Goal: Task Accomplishment & Management: Manage account settings

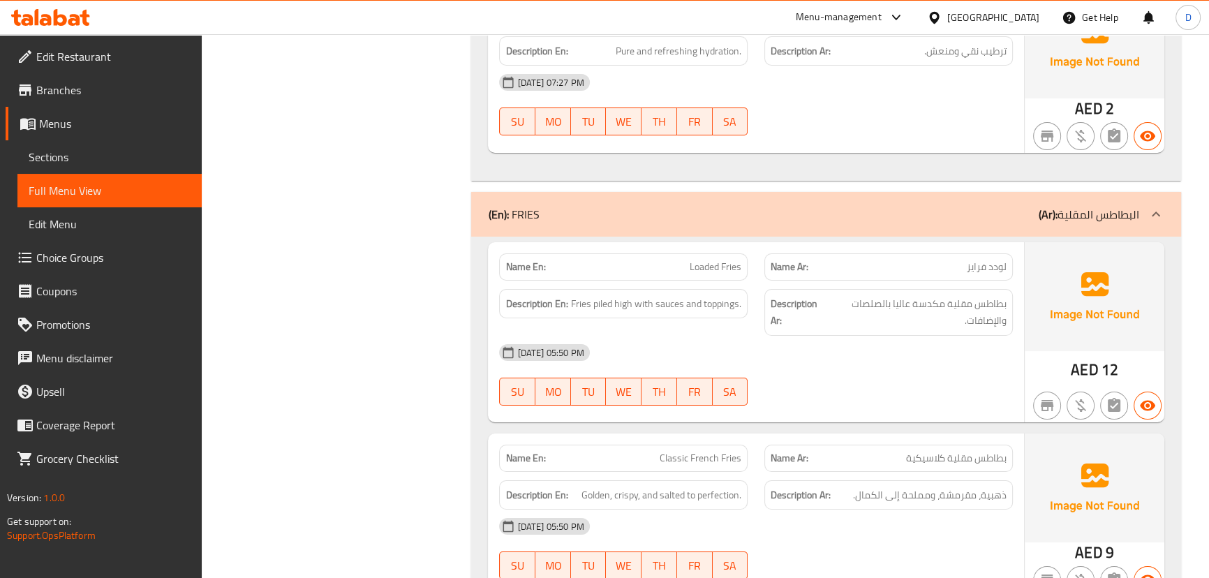
scroll to position [6408, 0]
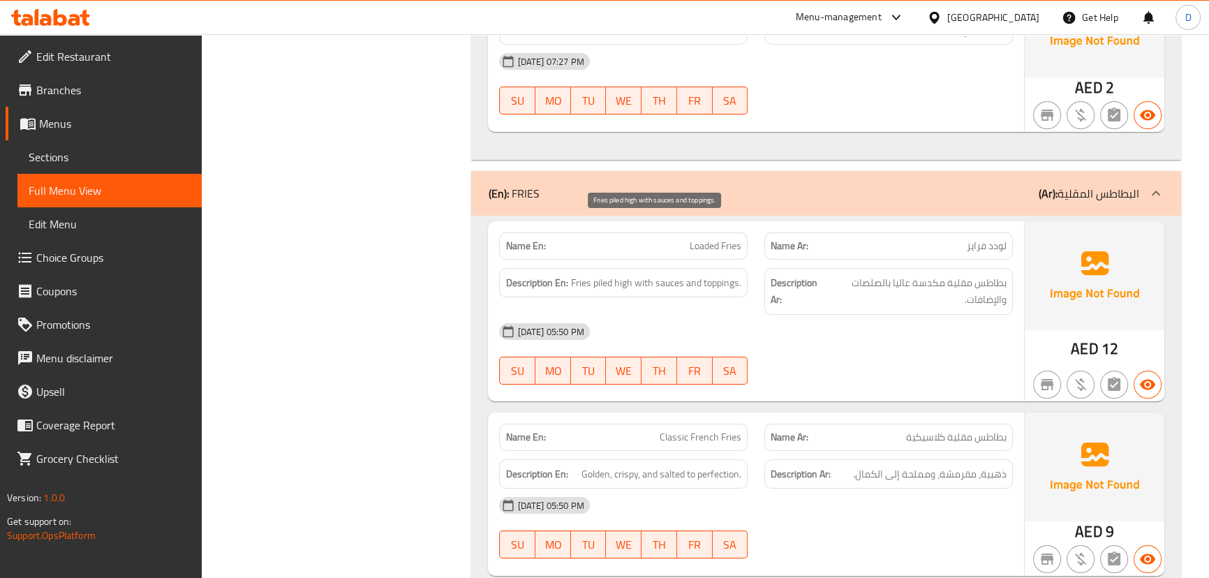
click at [600, 274] on span "Fries piled high with sauces and toppings." at bounding box center [656, 282] width 170 height 17
copy span "piled"
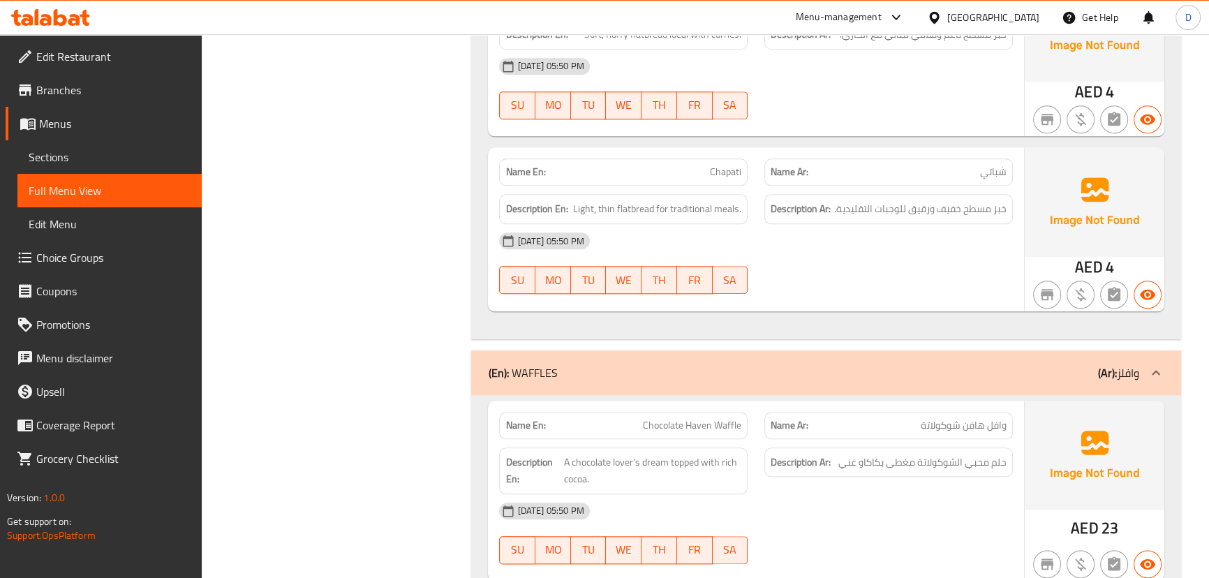
scroll to position [8629, 0]
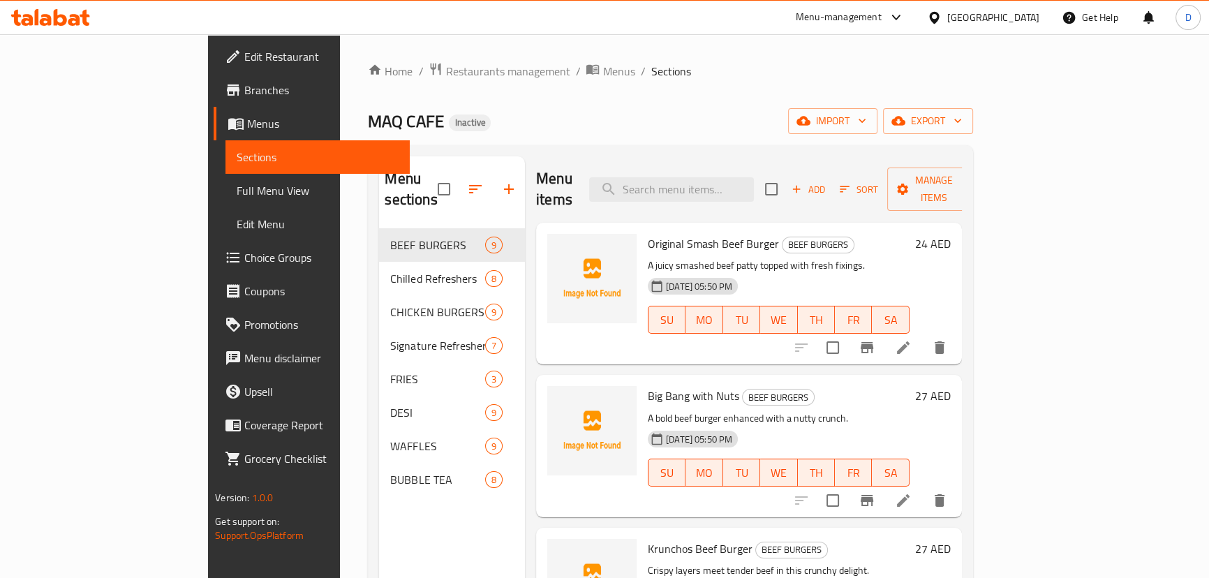
click at [713, 181] on input "search" at bounding box center [671, 189] width 165 height 24
paste input "Juicy chicken tossed in mayo with garlic flavor."
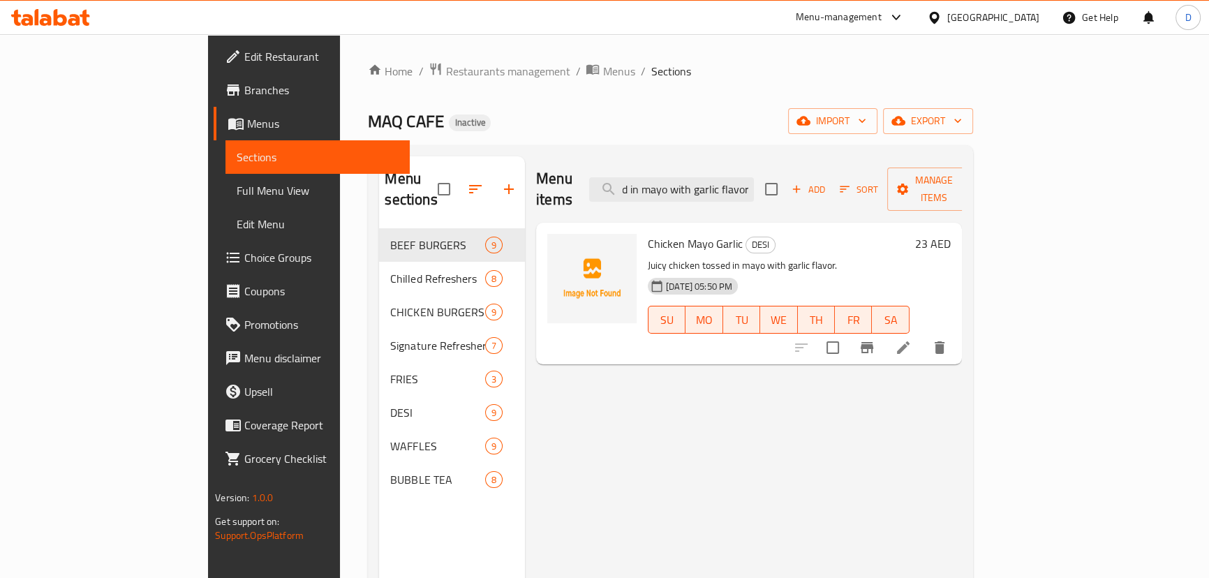
type input "Juicy chicken tossed in mayo with garlic flavor."
click at [923, 335] on li at bounding box center [903, 347] width 39 height 25
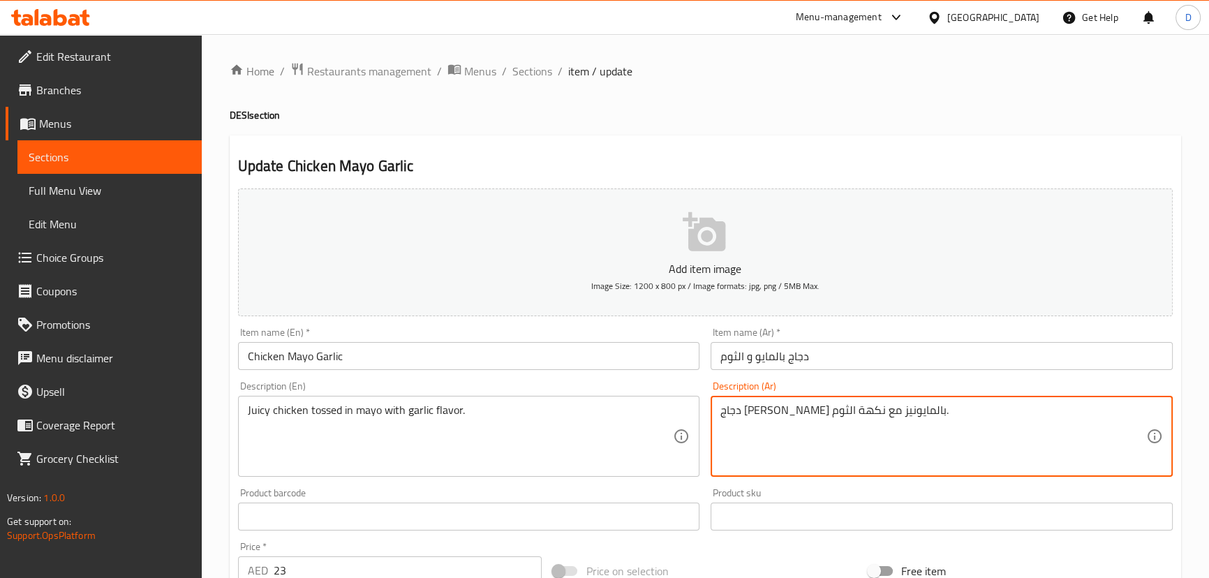
type textarea "دجاج [PERSON_NAME] بالمايونيز مع نكهة الثوم."
click at [756, 358] on input "دجاج بالمايو و الثوم" at bounding box center [942, 356] width 462 height 28
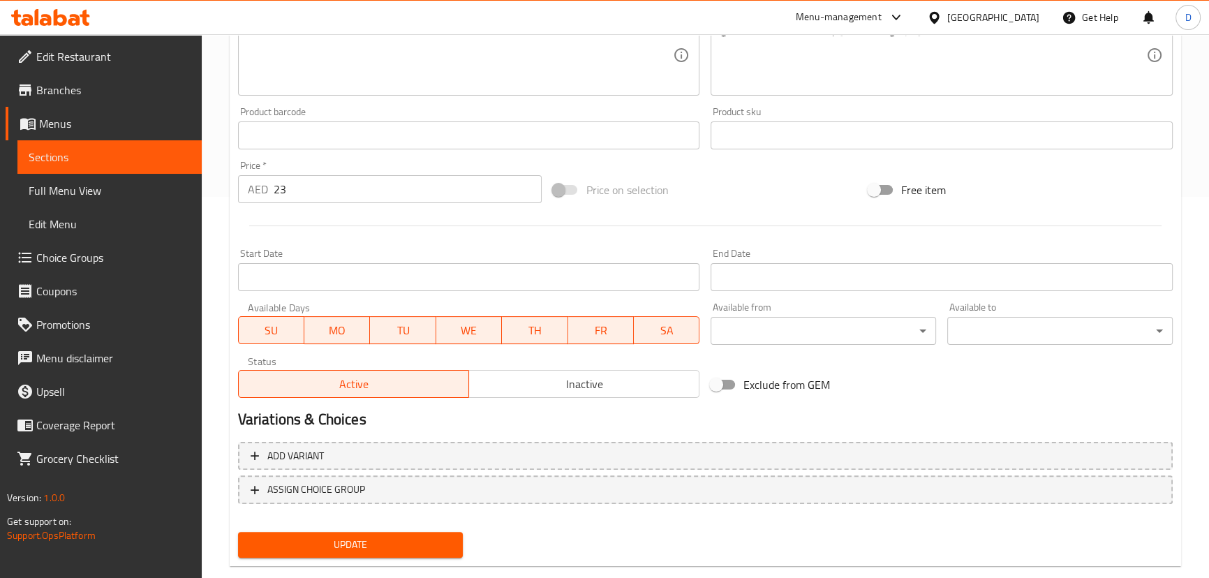
scroll to position [407, 0]
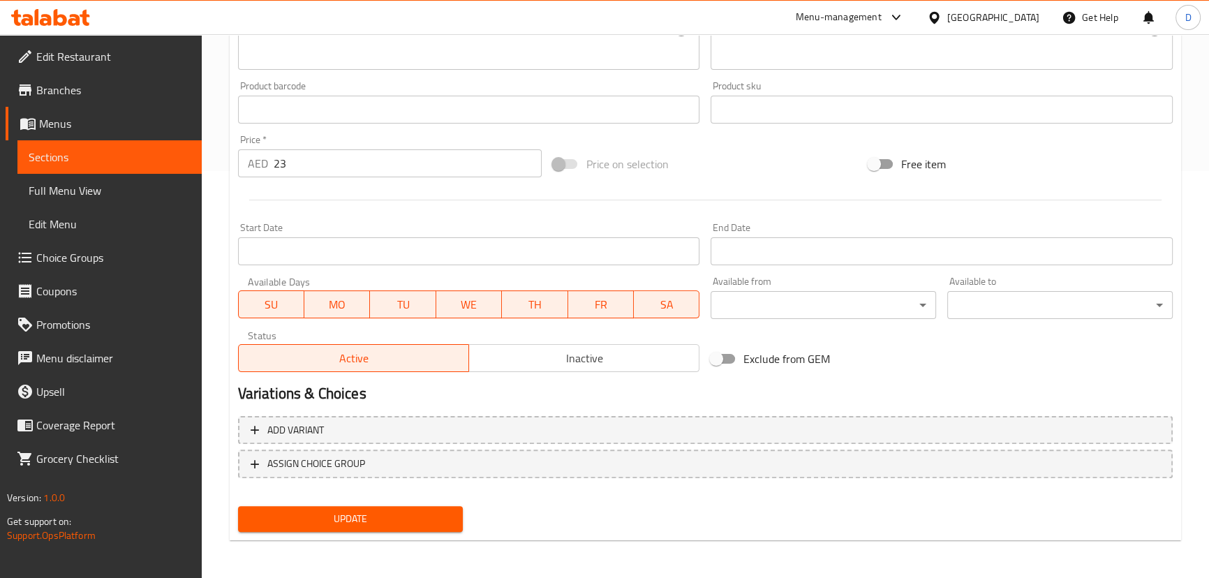
type input "دجاج بالمايونيز و الثوم"
click at [420, 526] on span "Update" at bounding box center [350, 518] width 203 height 17
click at [318, 512] on span "Update" at bounding box center [350, 518] width 203 height 17
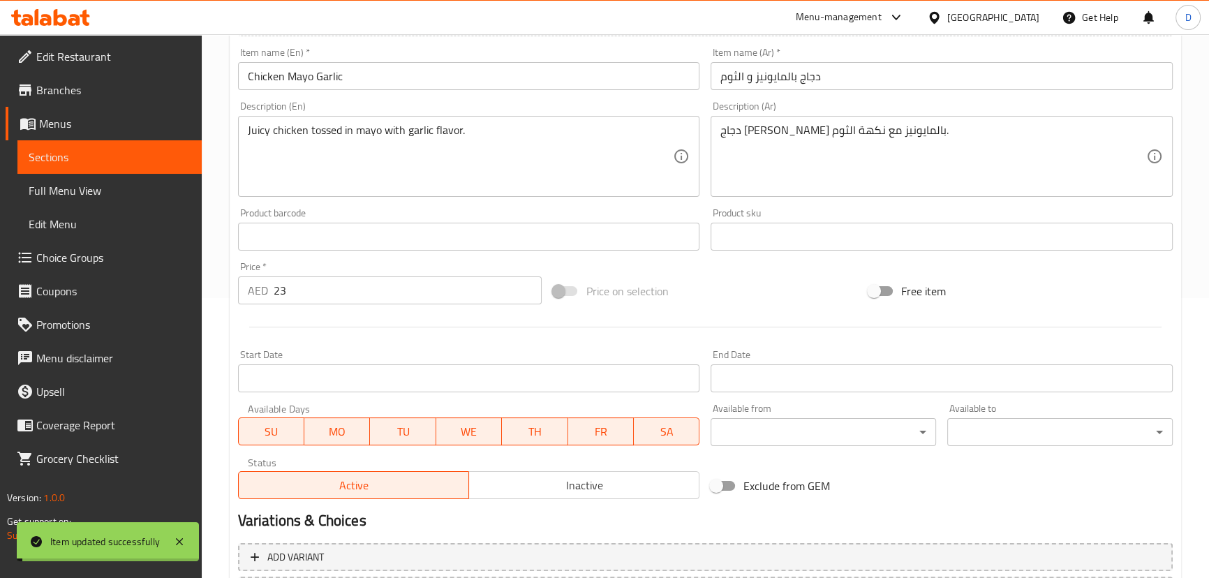
scroll to position [216, 0]
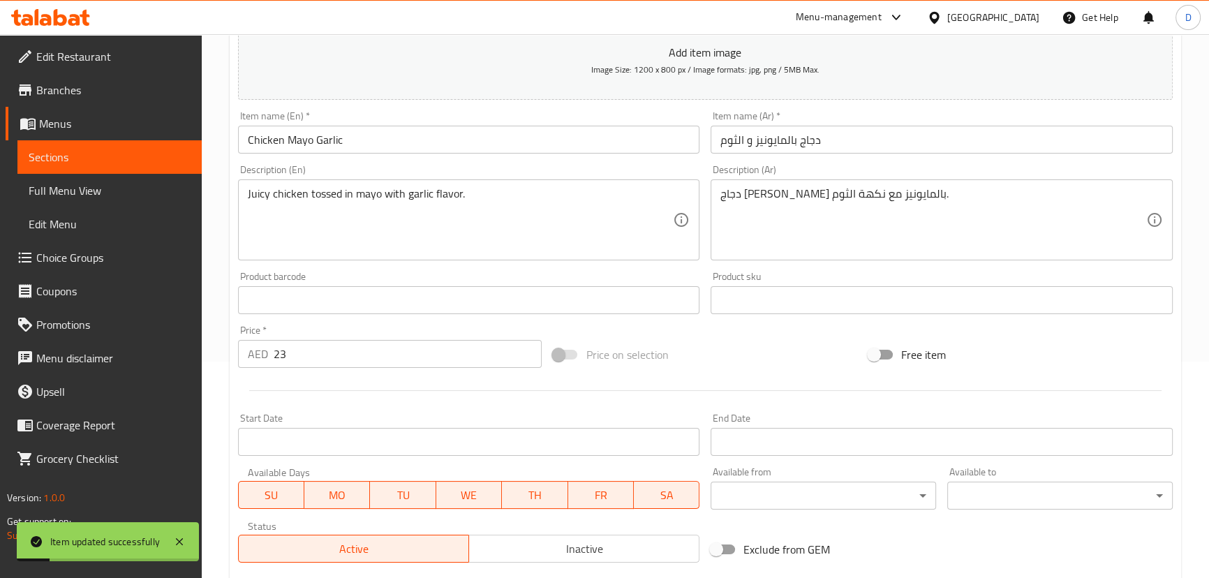
click at [200, 144] on link "Sections" at bounding box center [109, 157] width 184 height 34
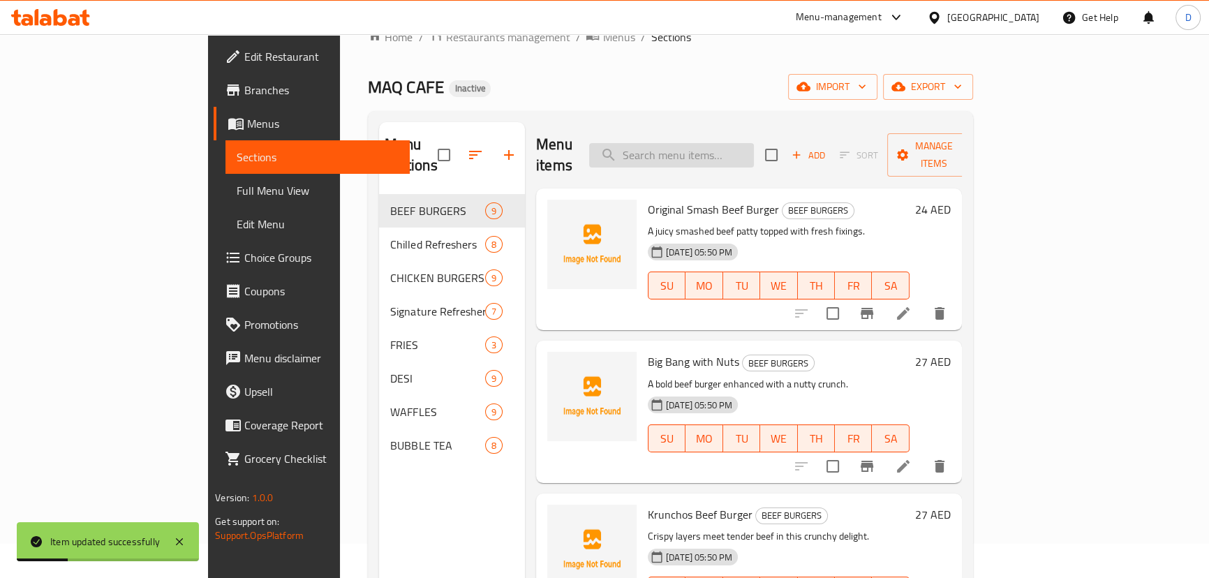
scroll to position [6, 0]
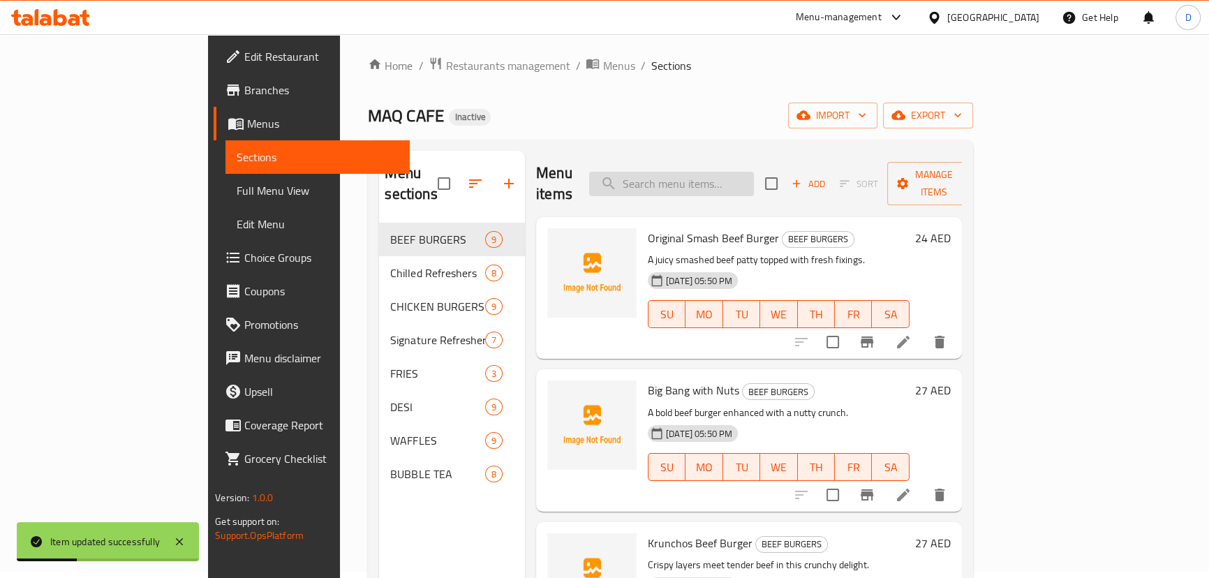
click at [754, 172] on input "search" at bounding box center [671, 184] width 165 height 24
paste input "Crunchy almond topping on a fluffy waffle."
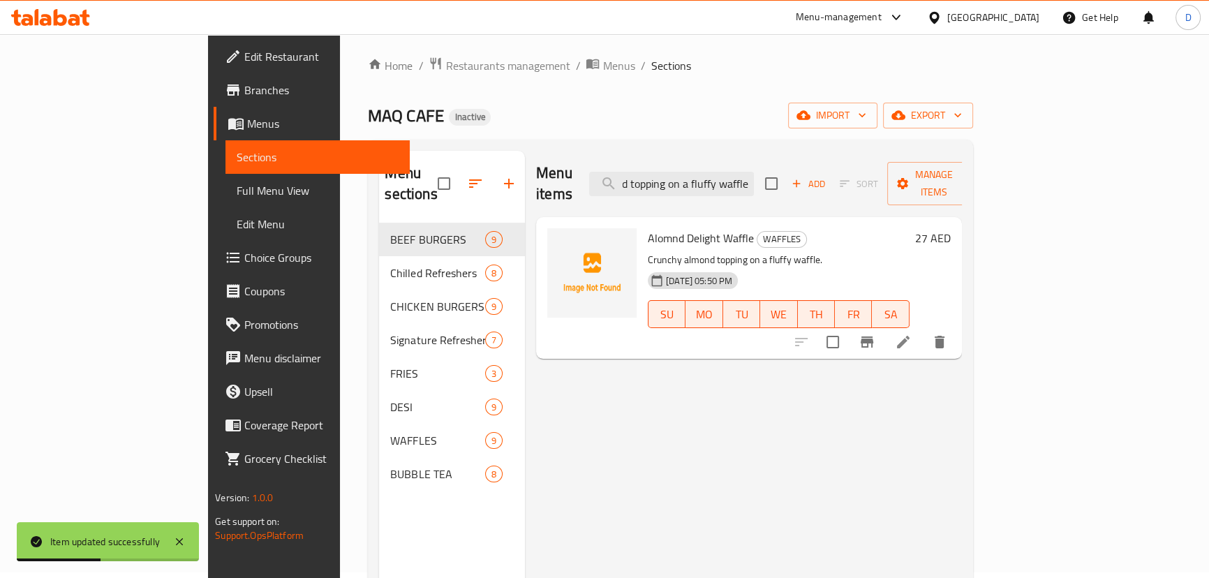
type input "Crunchy almond topping on a fluffy waffle."
click at [923, 329] on li at bounding box center [903, 341] width 39 height 25
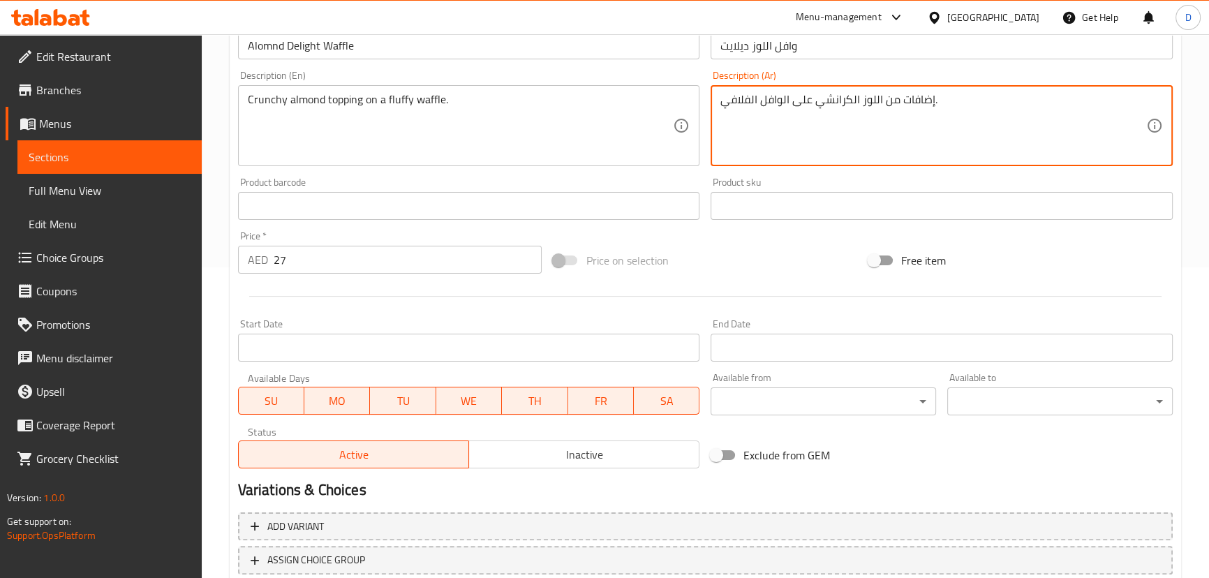
scroll to position [407, 0]
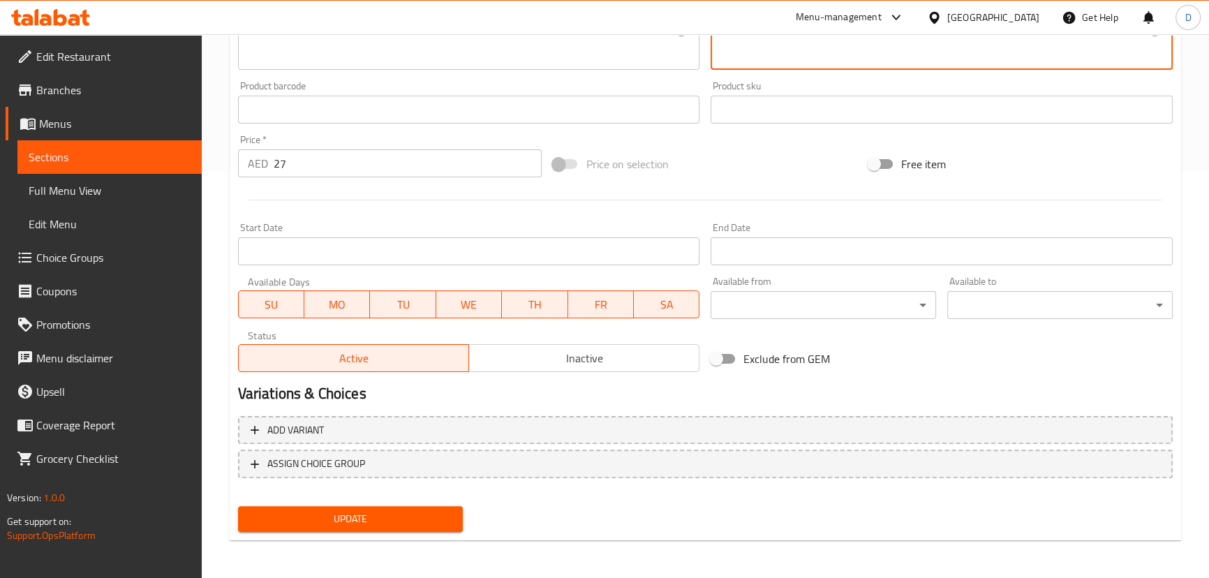
type textarea "إضافات من اللوز الكرانشي على الوافل الفلافي."
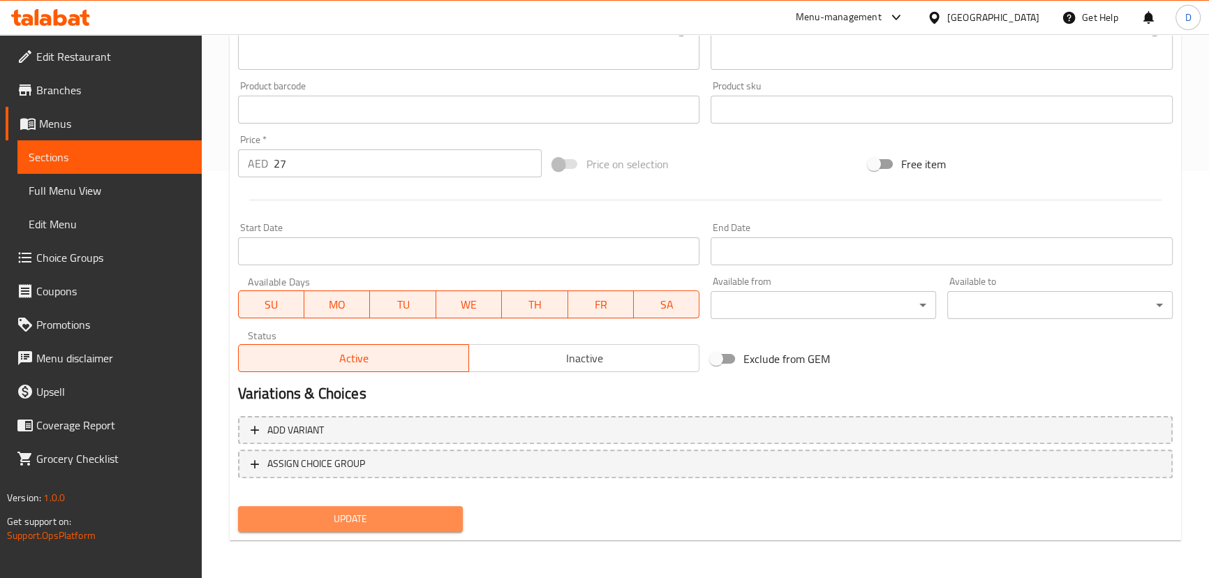
click at [355, 510] on span "Update" at bounding box center [350, 518] width 203 height 17
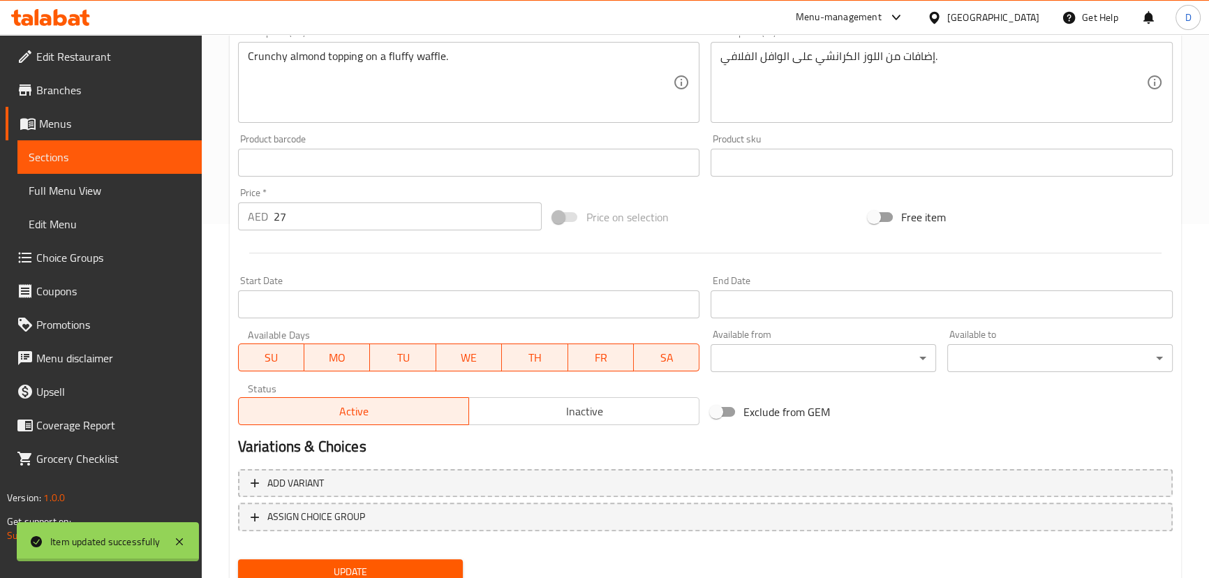
scroll to position [280, 0]
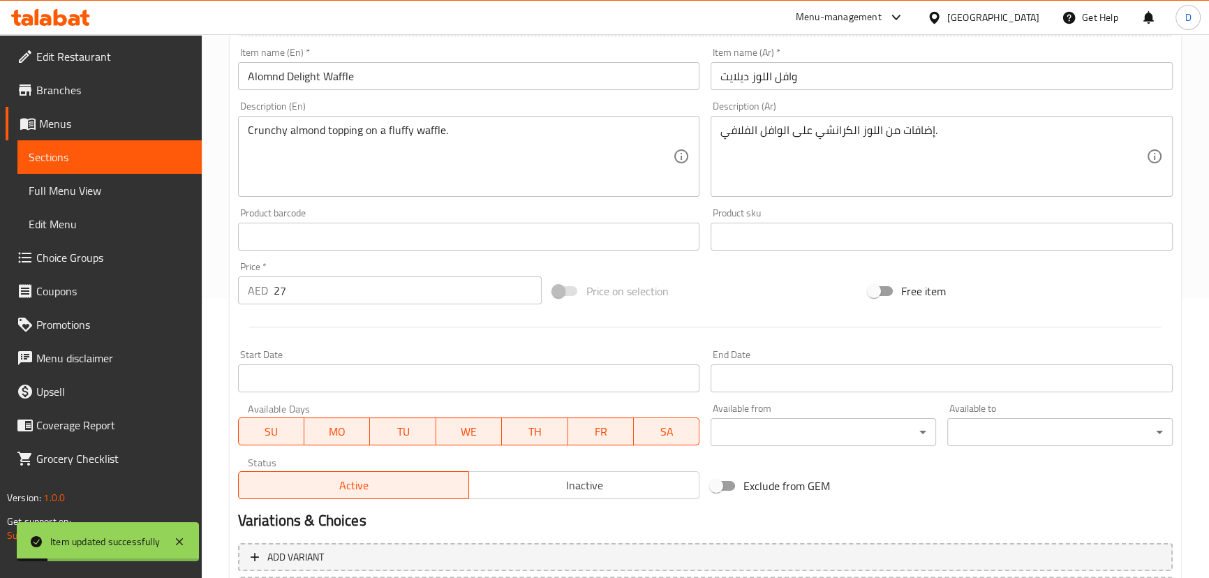
click at [176, 160] on span "Sections" at bounding box center [110, 157] width 162 height 17
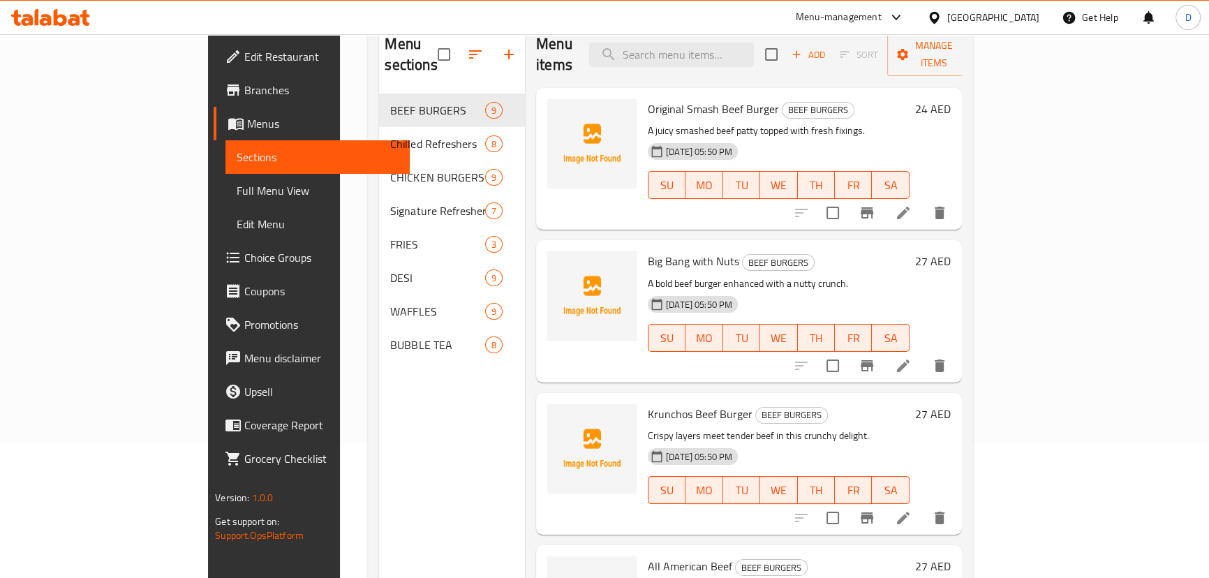
scroll to position [69, 0]
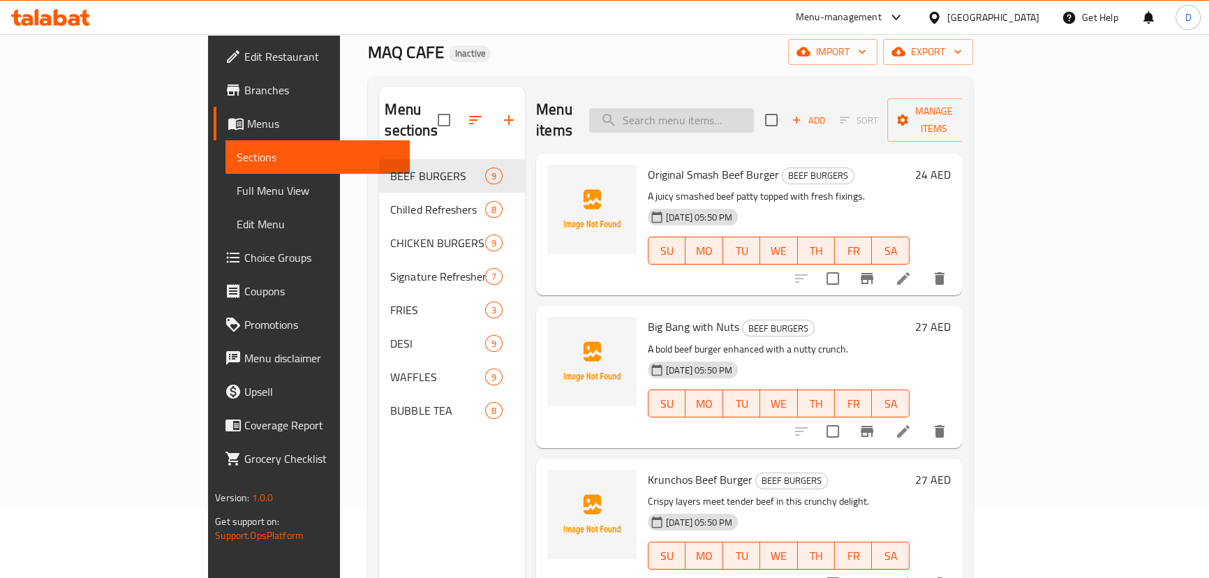
click at [685, 114] on input "search" at bounding box center [671, 120] width 165 height 24
paste input "Tropical mango bubble tea with fruity burst."
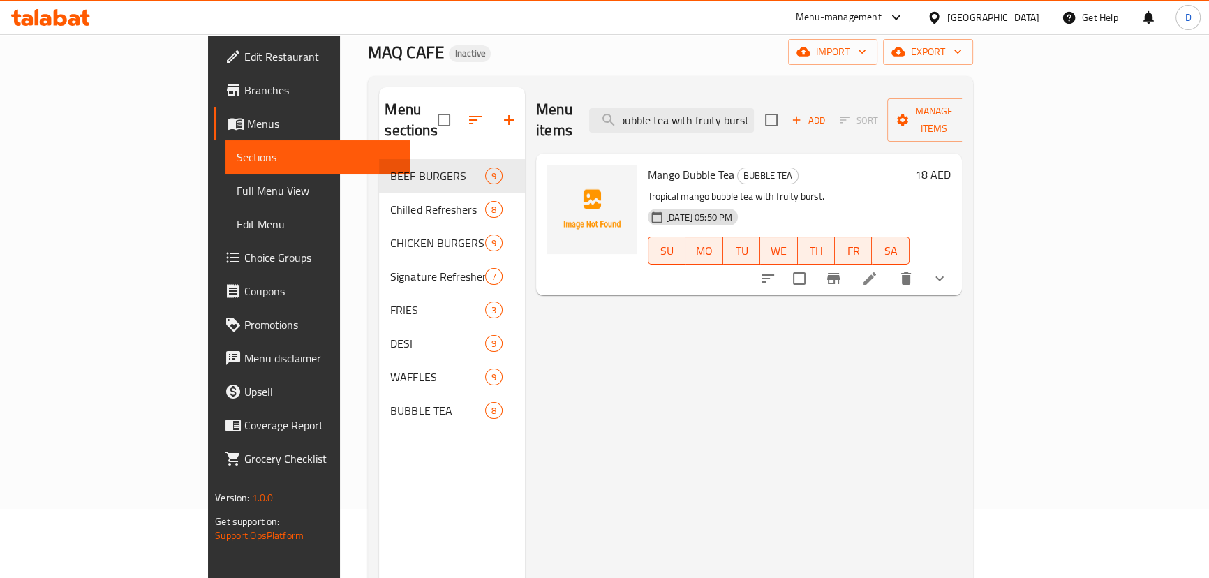
type input "Tropical mango bubble tea with fruity burst."
click at [878, 270] on icon at bounding box center [869, 278] width 17 height 17
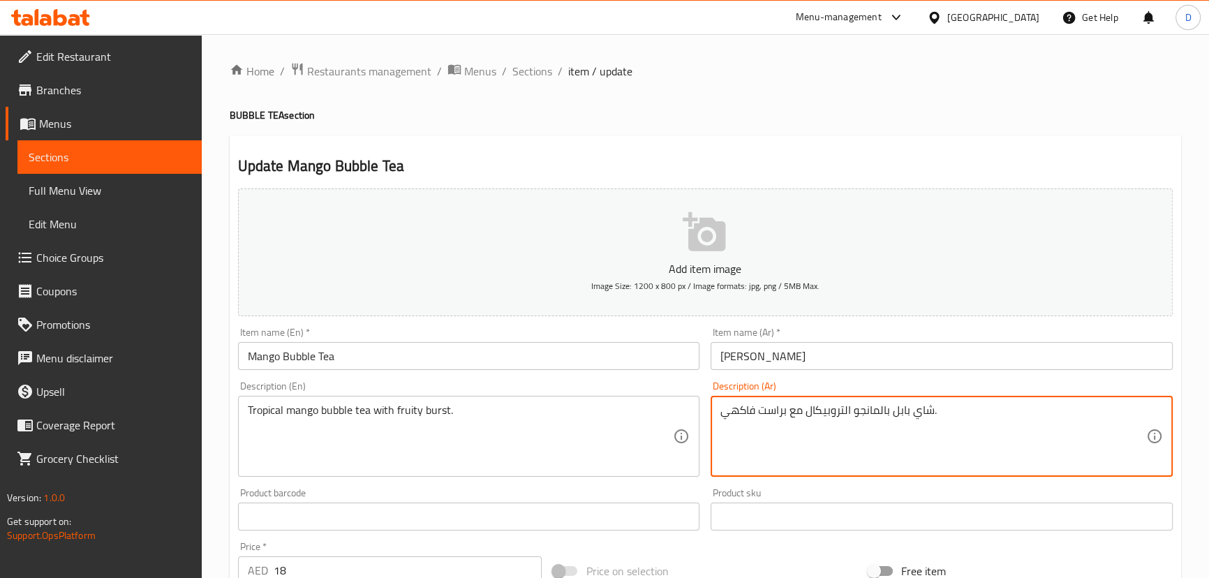
click at [782, 410] on textarea "شاي بابل بالمانجو التروبيكال مع براست فاكهي." at bounding box center [933, 436] width 426 height 66
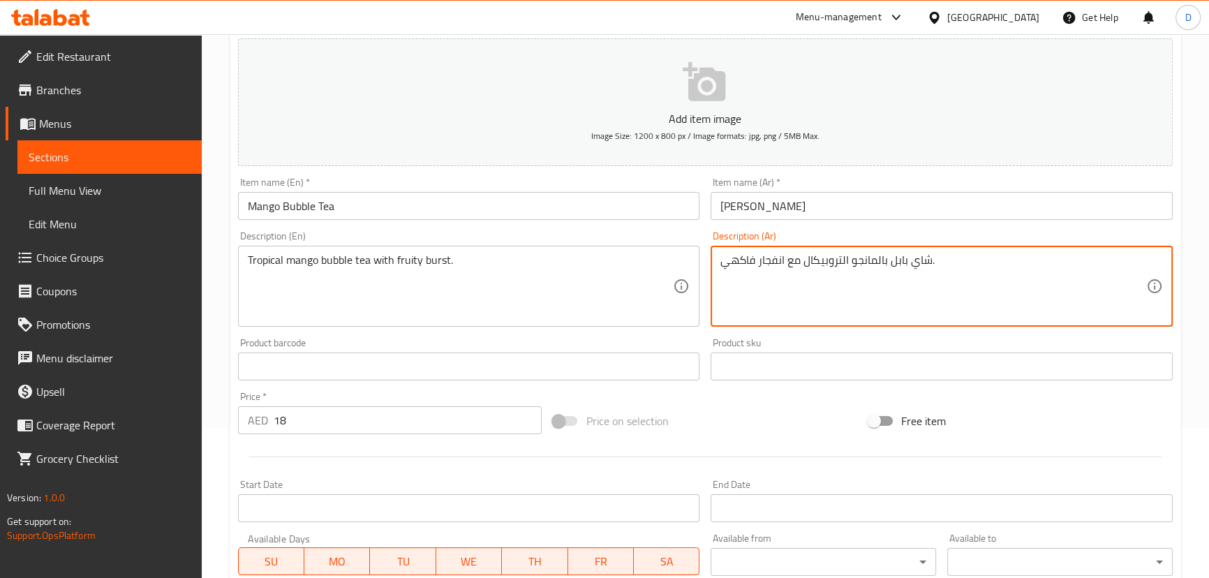
scroll to position [380, 0]
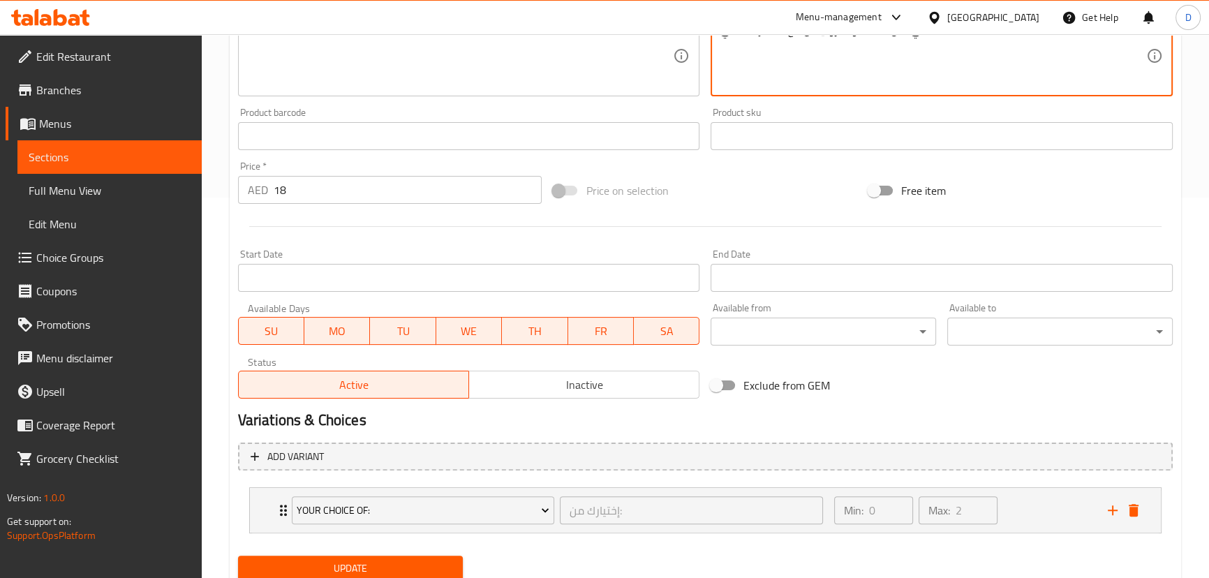
type textarea "شاي بابل بالمانجو التروبيكال مع انفجار فاكهي."
click at [350, 563] on span "Update" at bounding box center [350, 568] width 203 height 17
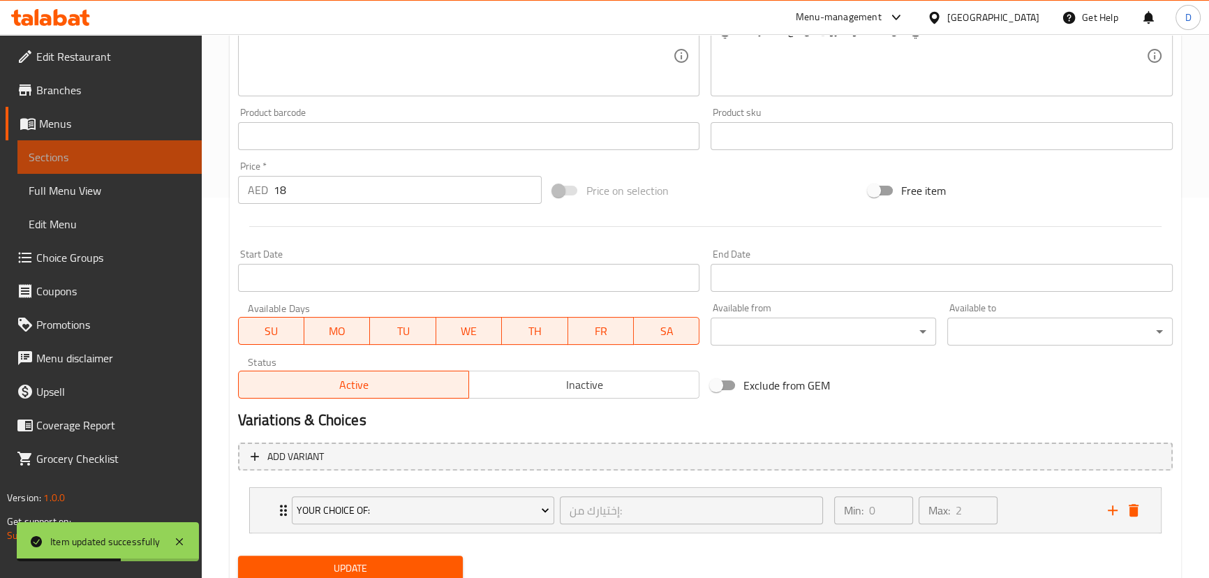
click at [169, 154] on span "Sections" at bounding box center [110, 157] width 162 height 17
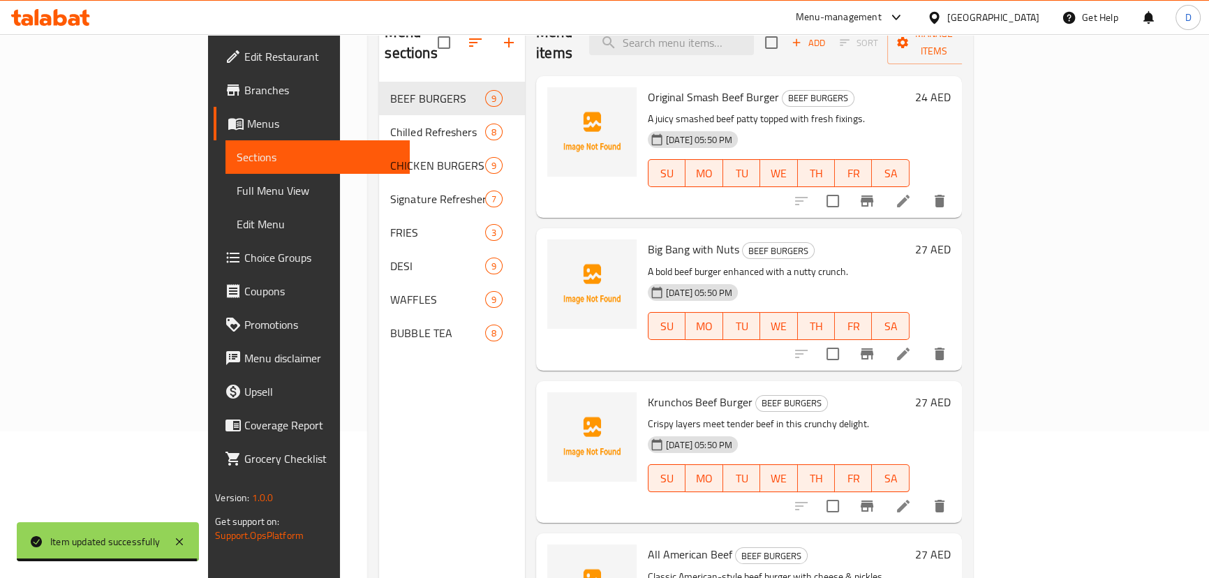
scroll to position [133, 0]
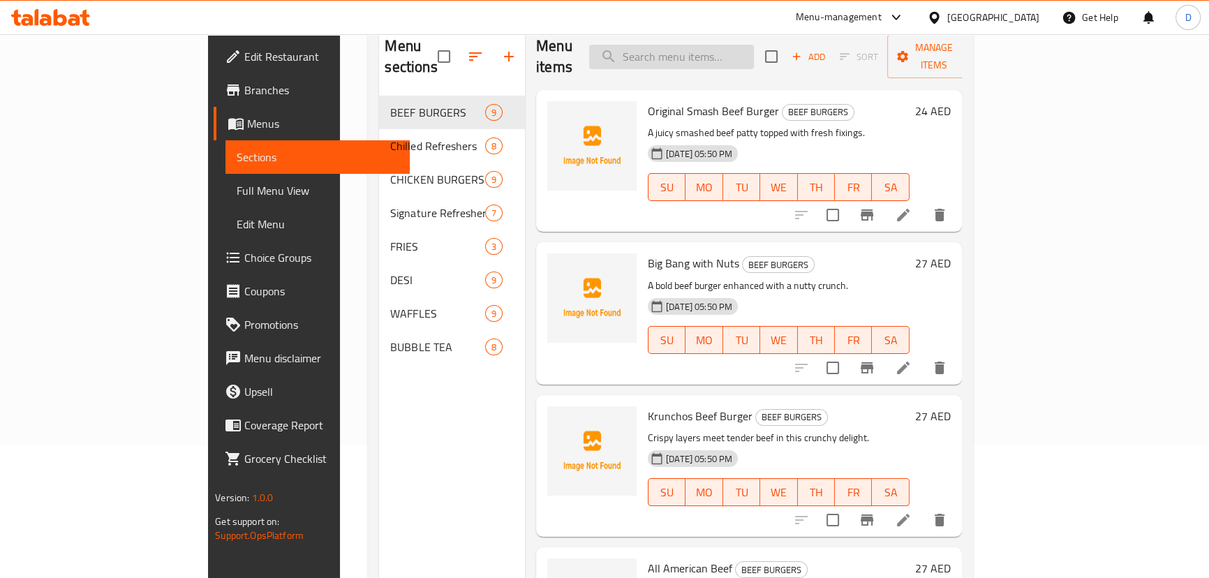
click at [754, 52] on input "search" at bounding box center [671, 57] width 165 height 24
paste input "Sweet and tangy blueberry infusion with pearls."
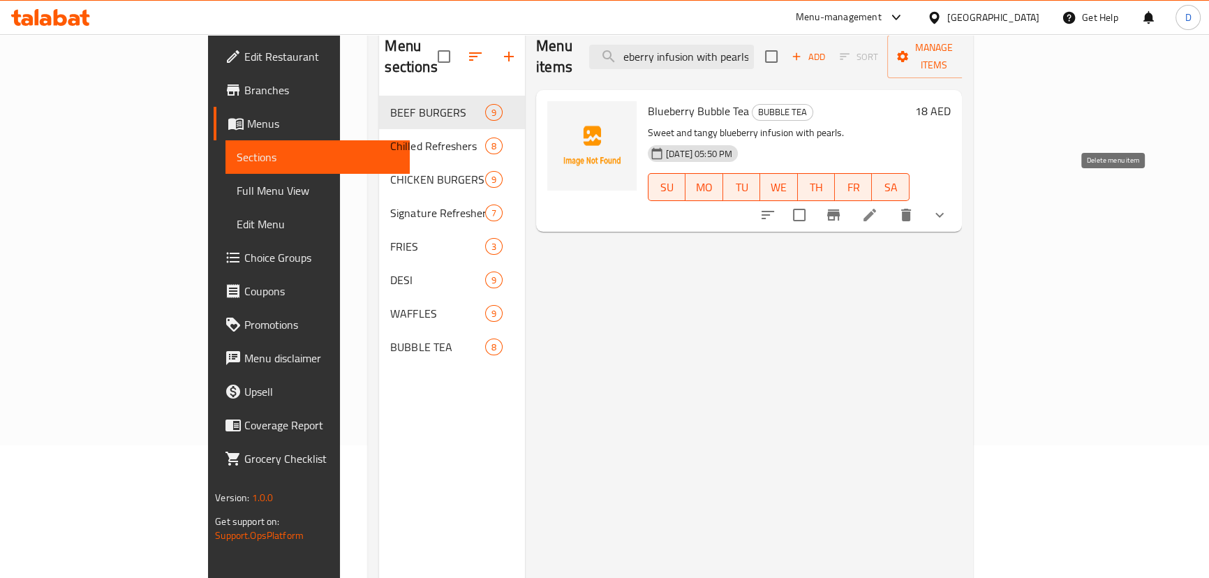
type input "Sweet and tangy blueberry infusion with pearls."
click at [923, 204] on button "delete" at bounding box center [906, 215] width 34 height 34
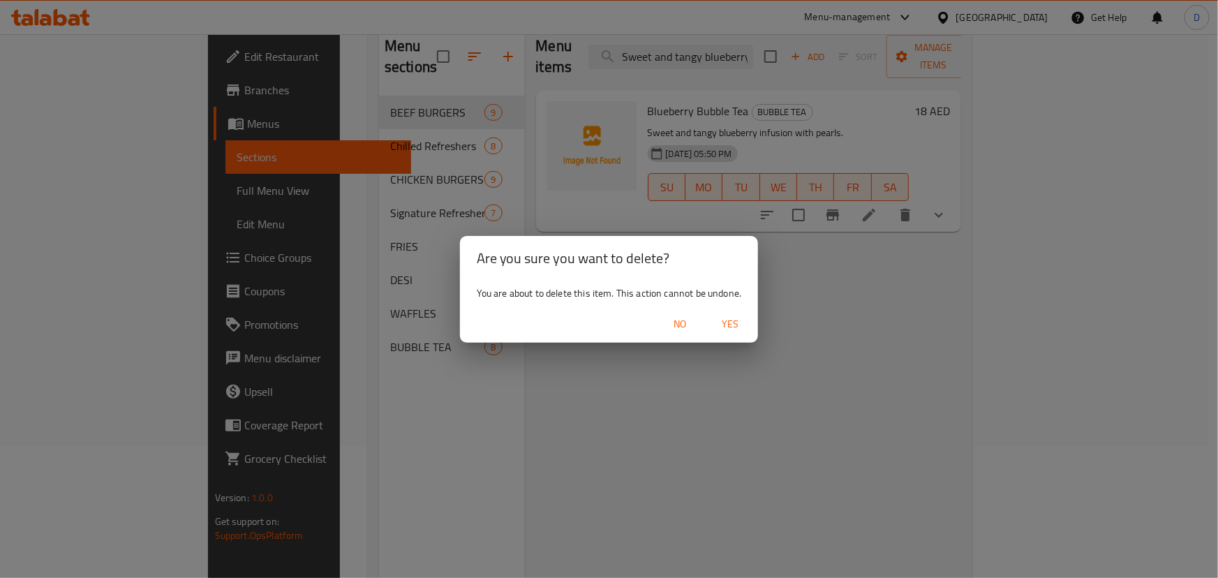
click at [685, 322] on span "No" at bounding box center [680, 323] width 34 height 17
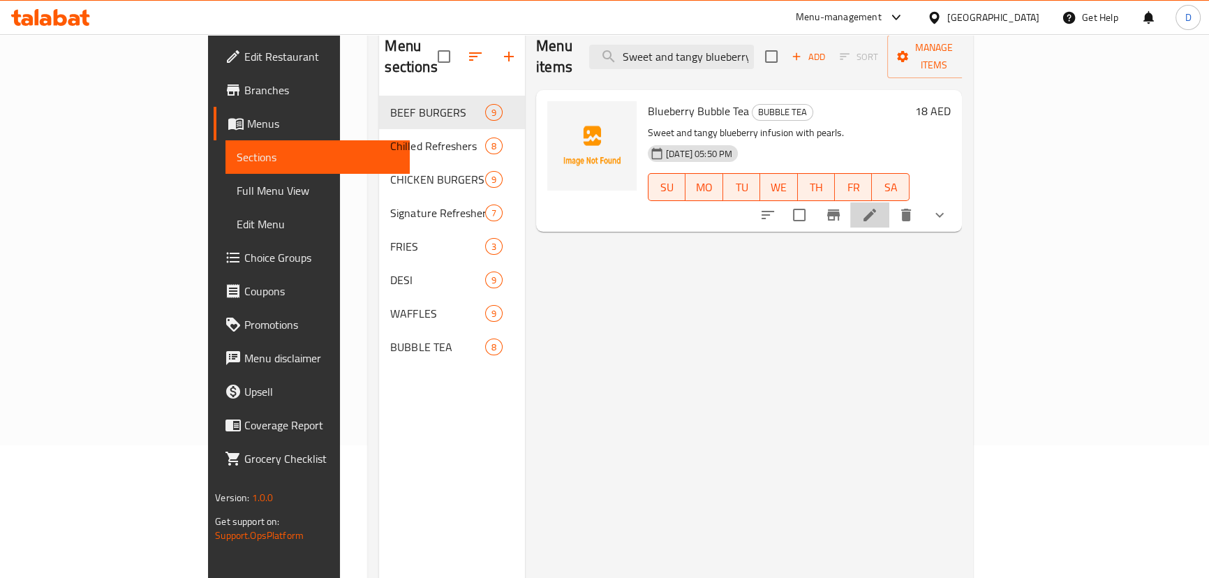
click at [889, 202] on li at bounding box center [869, 214] width 39 height 25
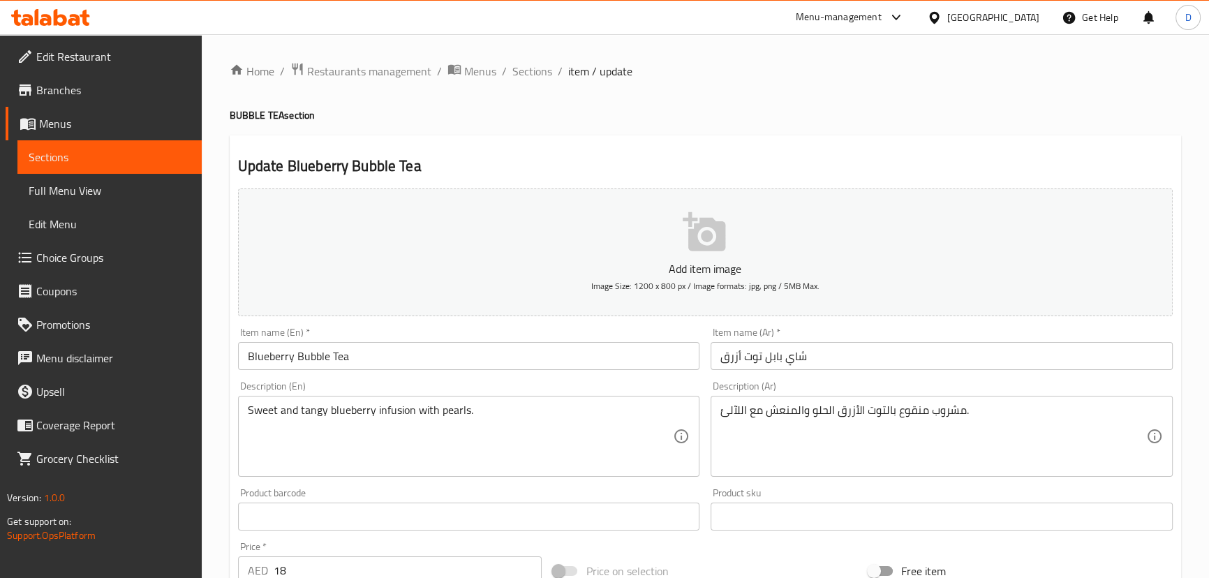
scroll to position [126, 0]
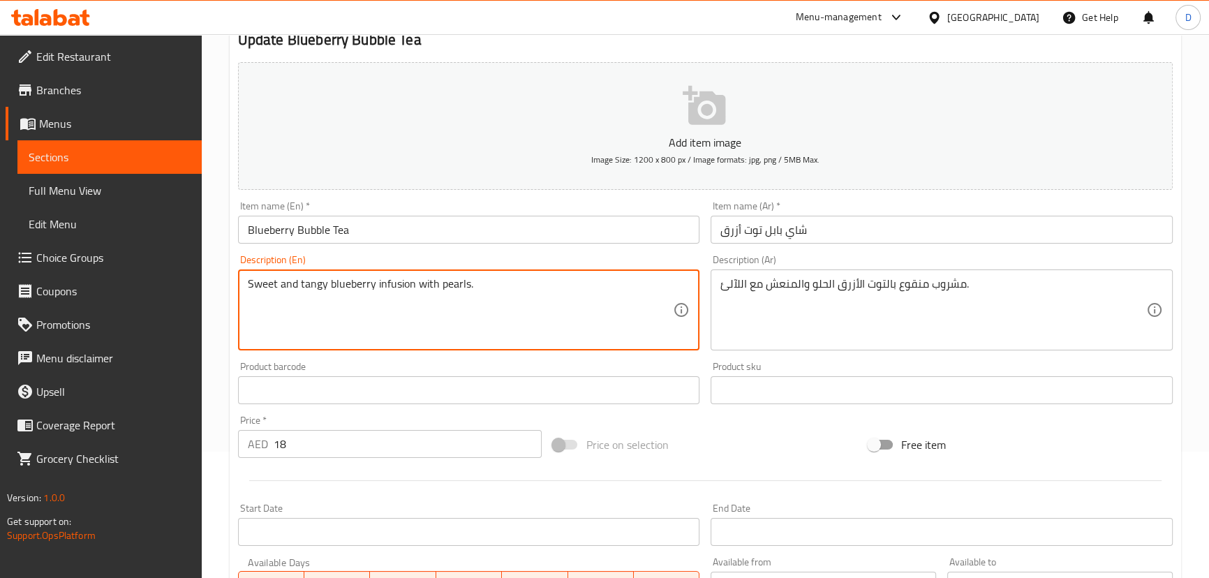
click at [387, 290] on textarea "Sweet and tangy blueberry infusion with pearls." at bounding box center [461, 310] width 426 height 66
click at [190, 158] on span "Sections" at bounding box center [110, 157] width 162 height 17
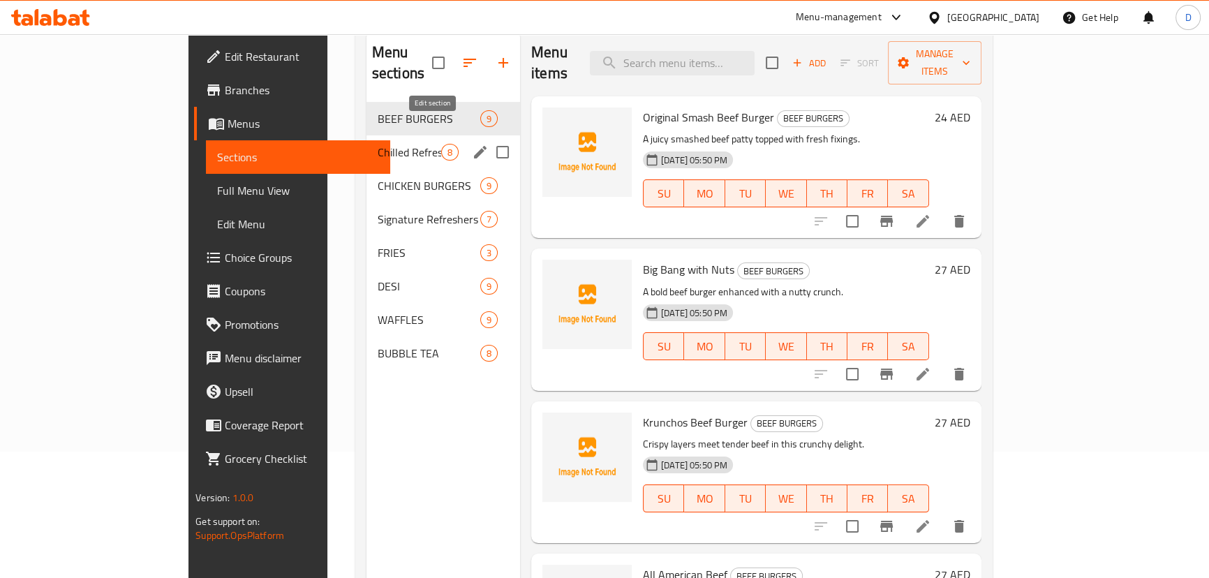
click at [474, 146] on icon "edit" at bounding box center [480, 152] width 13 height 13
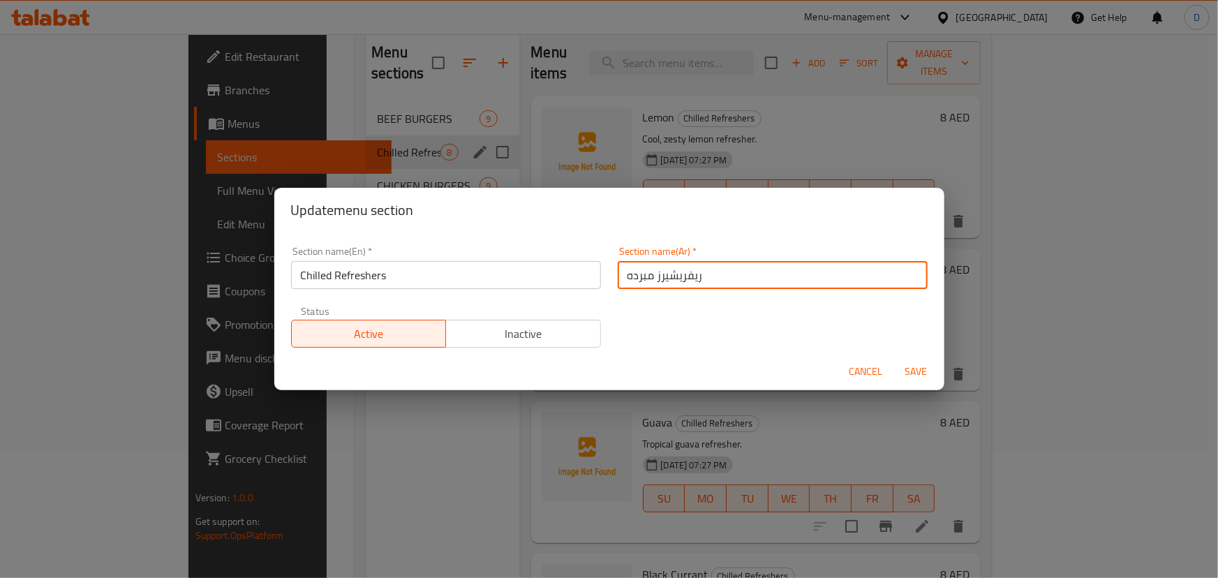
drag, startPoint x: 652, startPoint y: 275, endPoint x: 711, endPoint y: 281, distance: 58.9
click at [711, 281] on input "ريفريشيرز مبرده" at bounding box center [773, 275] width 310 height 28
click at [644, 278] on input "منعشات مبرده" at bounding box center [773, 275] width 310 height 28
drag, startPoint x: 650, startPoint y: 277, endPoint x: 621, endPoint y: 271, distance: 30.0
click at [621, 271] on input "منعشات مبرده" at bounding box center [773, 275] width 310 height 28
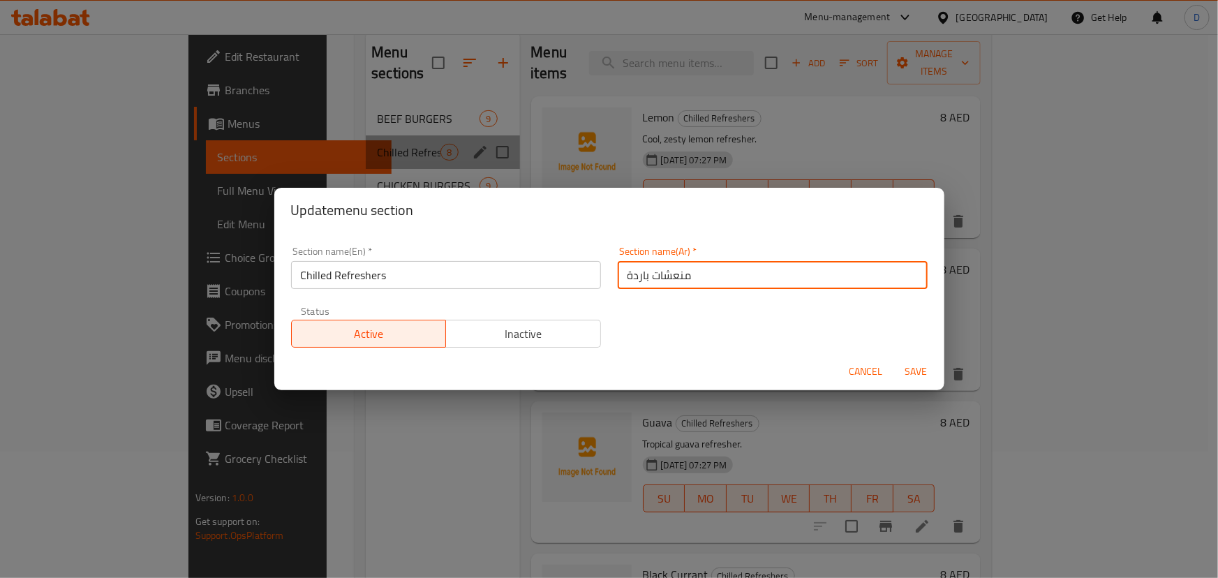
type input "منعشات باردة"
click at [894, 359] on button "Save" at bounding box center [916, 372] width 45 height 26
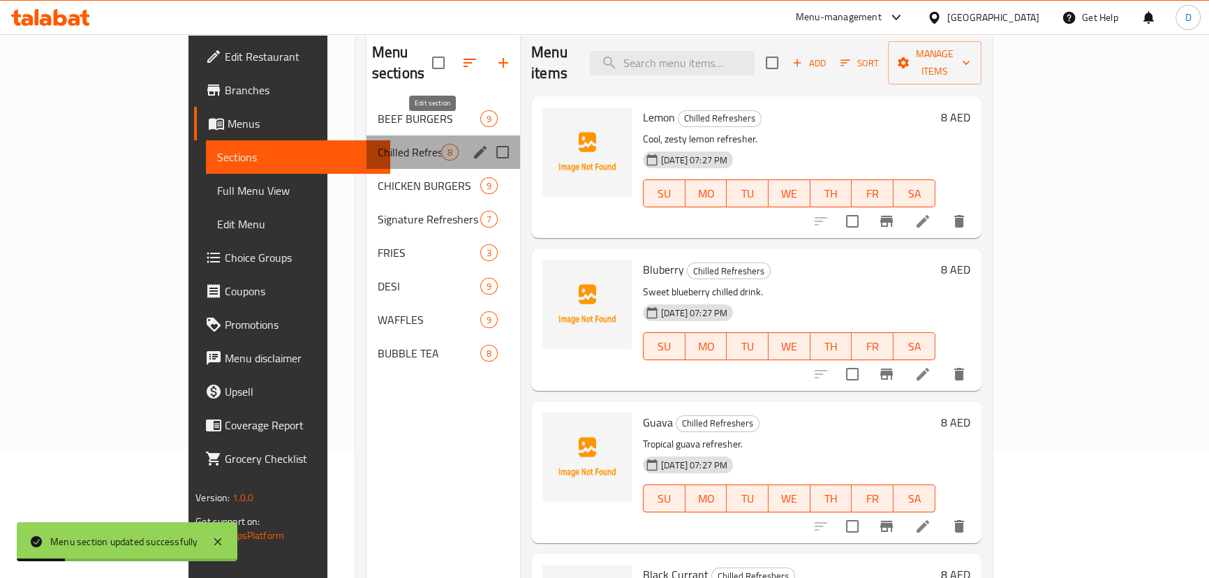
click at [472, 144] on icon "edit" at bounding box center [480, 152] width 17 height 17
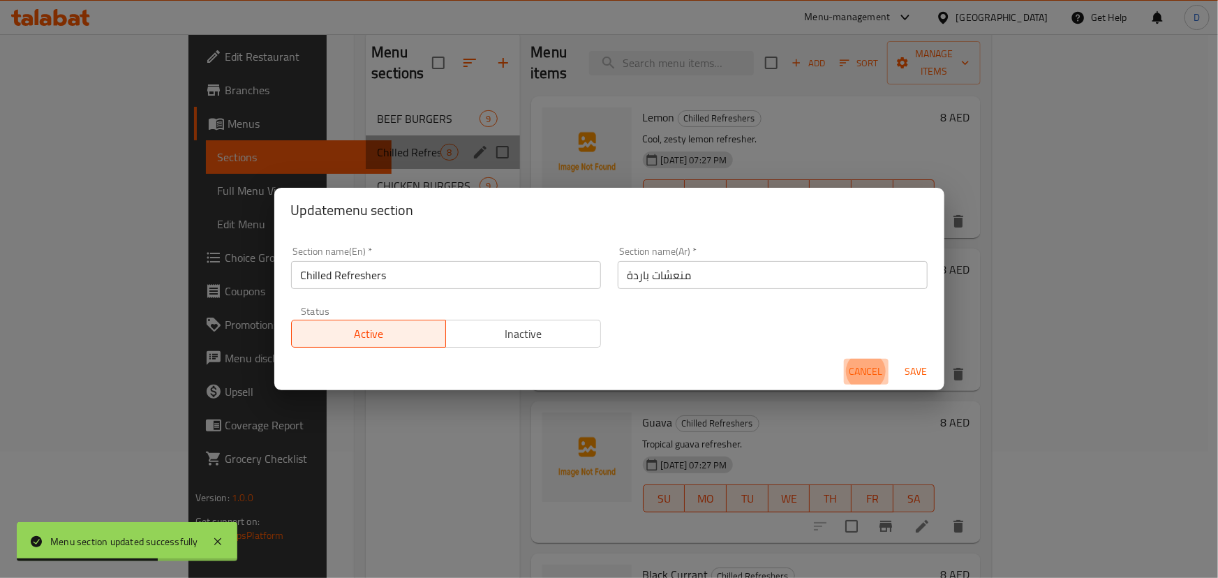
click at [879, 378] on span "Cancel" at bounding box center [866, 371] width 34 height 17
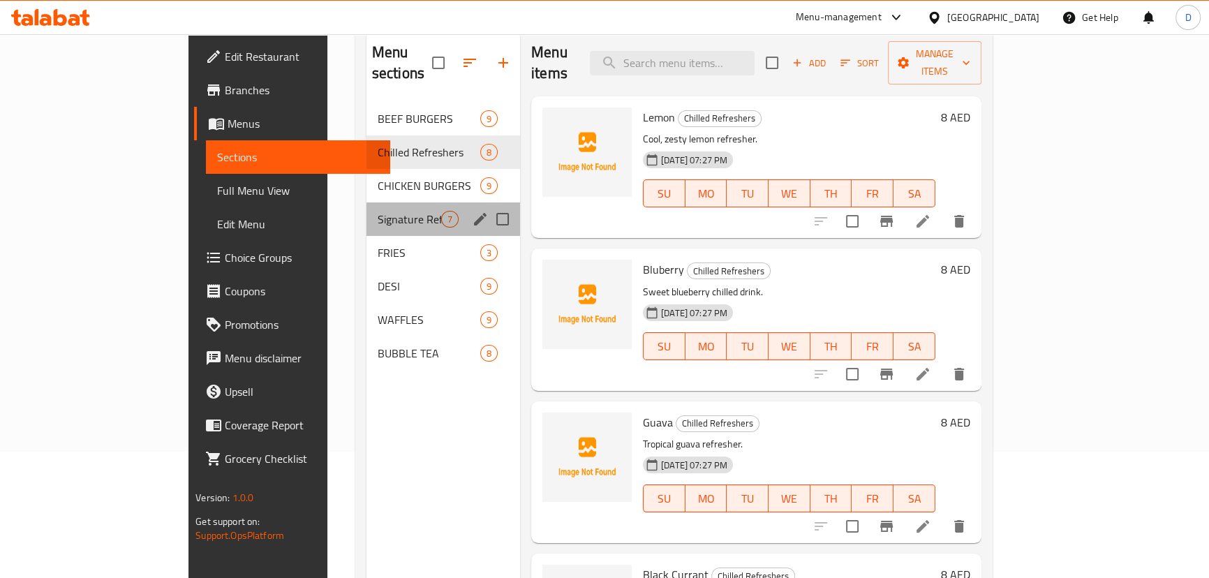
click at [419, 202] on div "Signature Refreshers 7" at bounding box center [443, 219] width 154 height 34
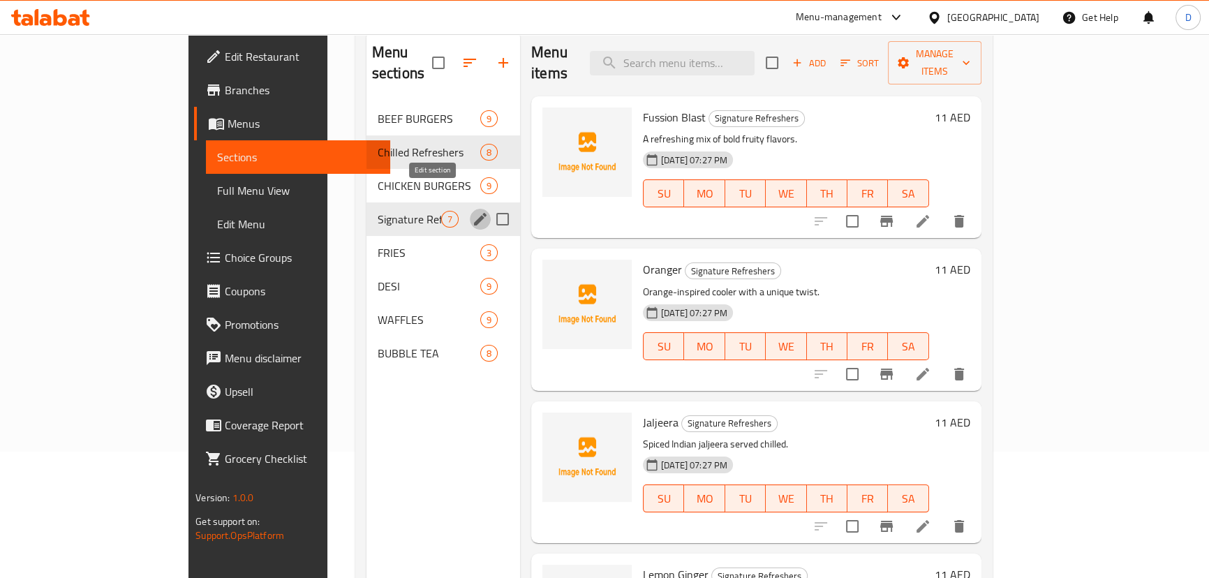
click at [472, 211] on icon "edit" at bounding box center [480, 219] width 17 height 17
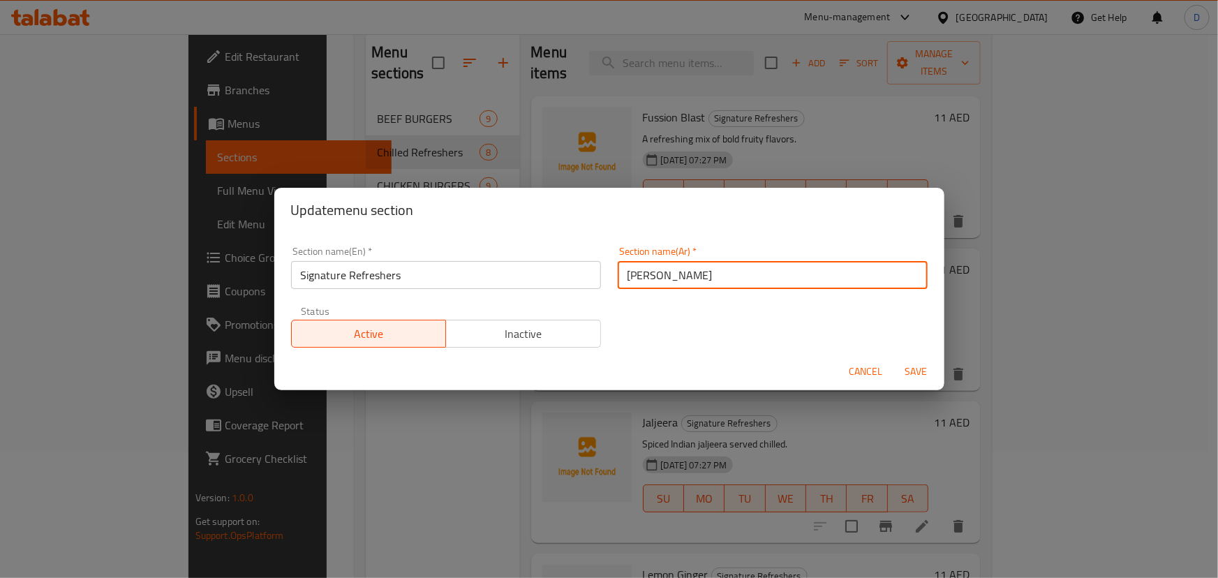
drag, startPoint x: 670, startPoint y: 276, endPoint x: 736, endPoint y: 279, distance: 65.7
click at [736, 279] on input "[PERSON_NAME]" at bounding box center [773, 275] width 310 height 28
type input "منعشات سيجنتشر"
click at [894, 359] on button "Save" at bounding box center [916, 372] width 45 height 26
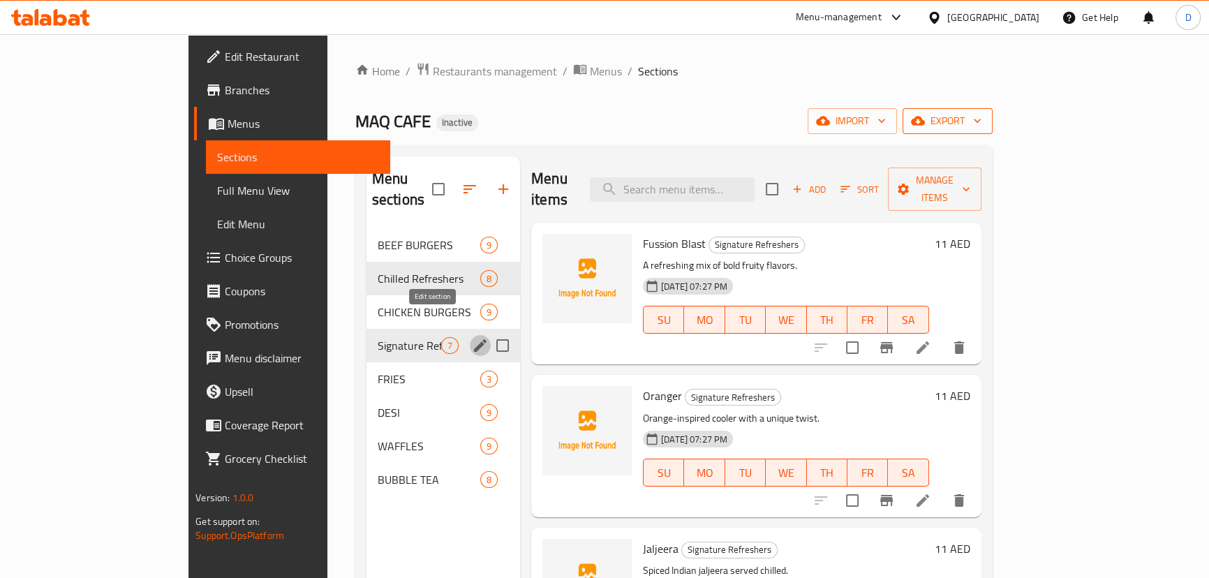
click at [992, 119] on button "export" at bounding box center [947, 121] width 90 height 26
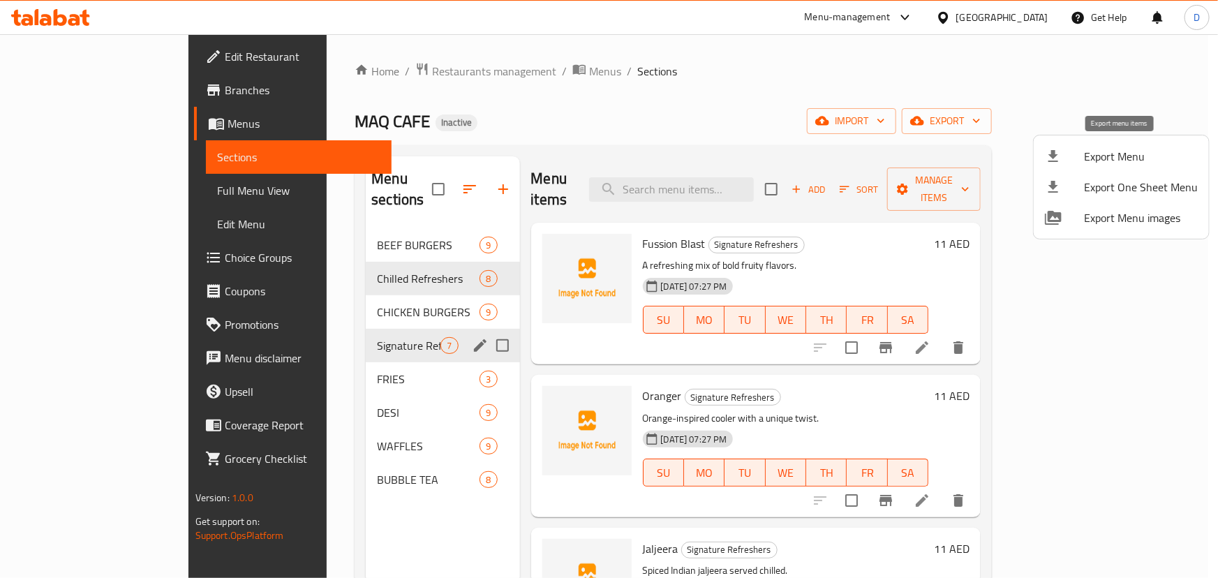
click at [1099, 154] on span "Export Menu" at bounding box center [1141, 156] width 114 height 17
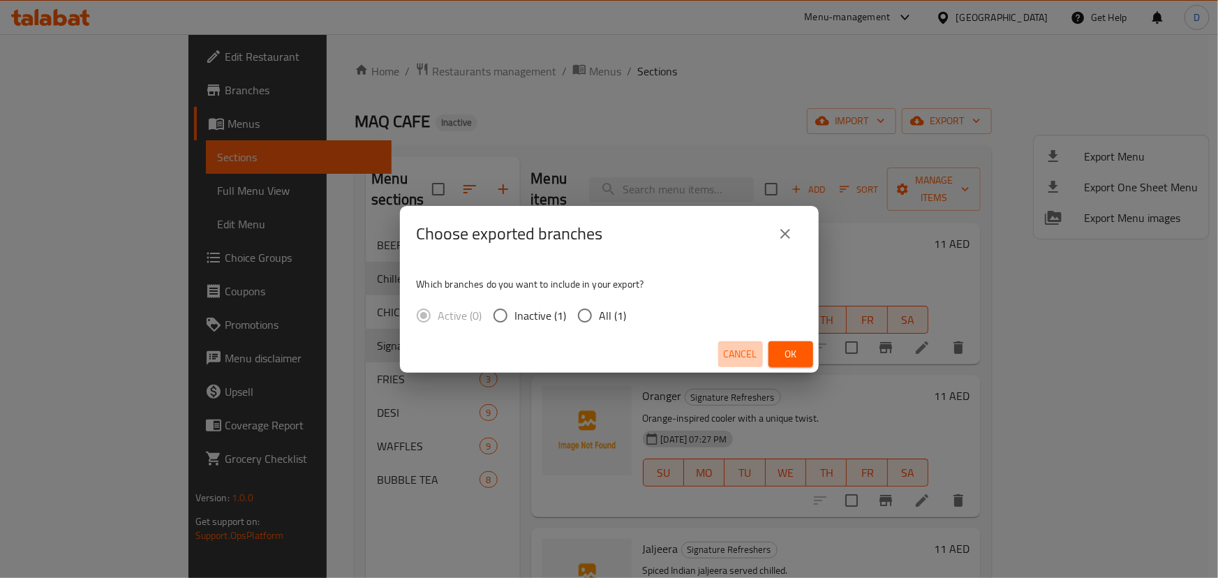
click at [738, 348] on span "Cancel" at bounding box center [741, 353] width 34 height 17
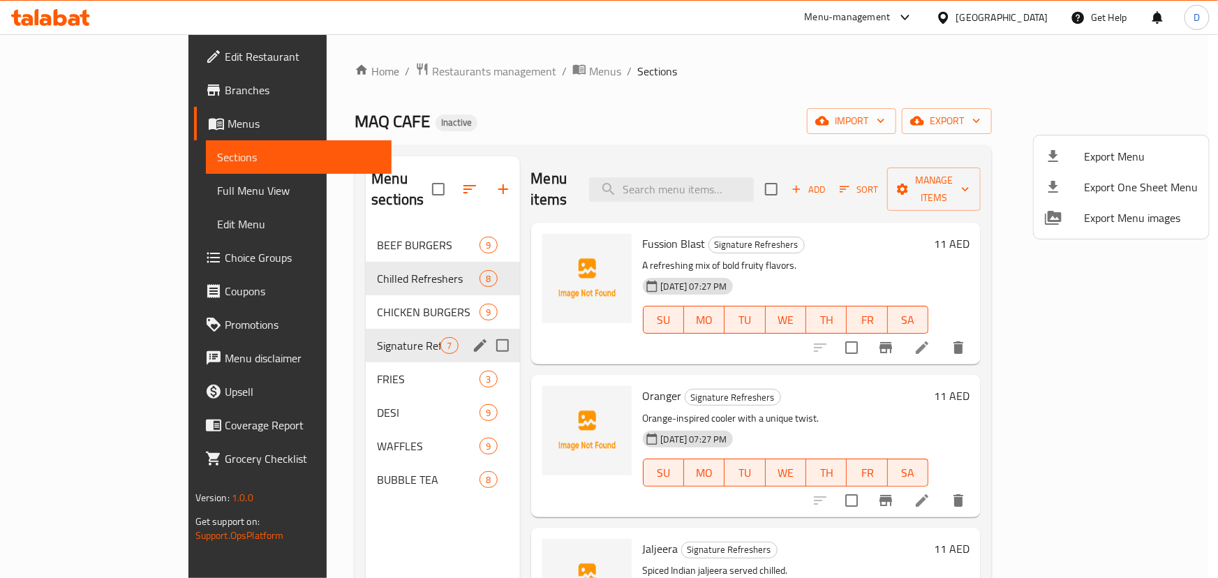
click at [419, 183] on div at bounding box center [609, 289] width 1218 height 578
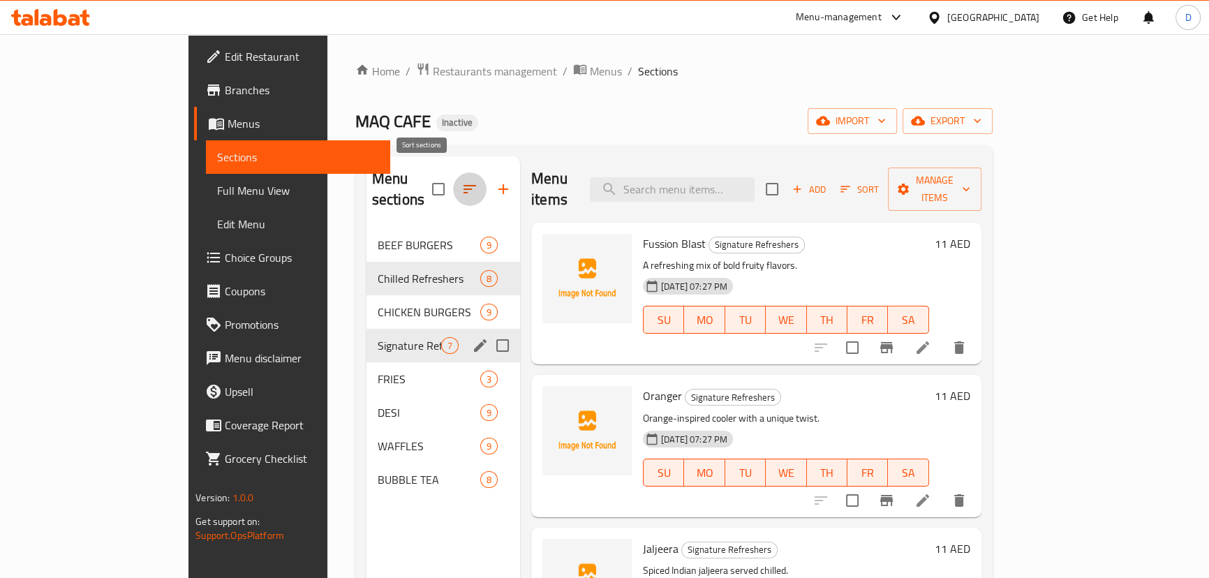
click at [463, 185] on icon "button" at bounding box center [469, 189] width 13 height 8
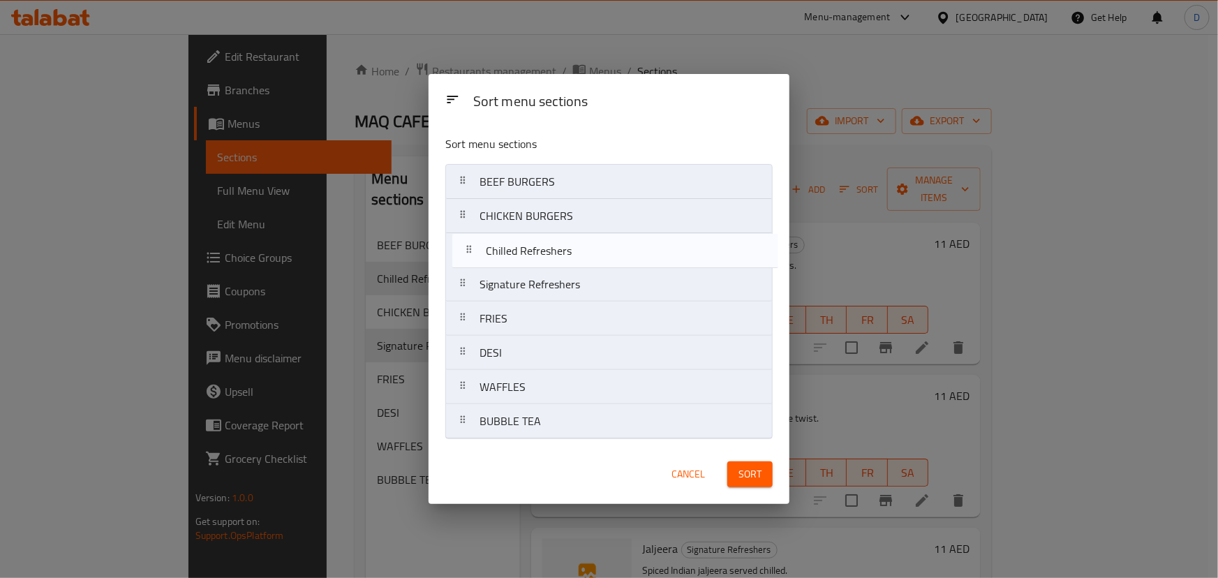
drag, startPoint x: 497, startPoint y: 220, endPoint x: 504, endPoint y: 258, distance: 39.0
click at [504, 258] on nav "BEEF BURGERS Chilled Refreshers CHICKEN BURGERS Signature Refreshers FRIES DESI…" at bounding box center [608, 301] width 327 height 275
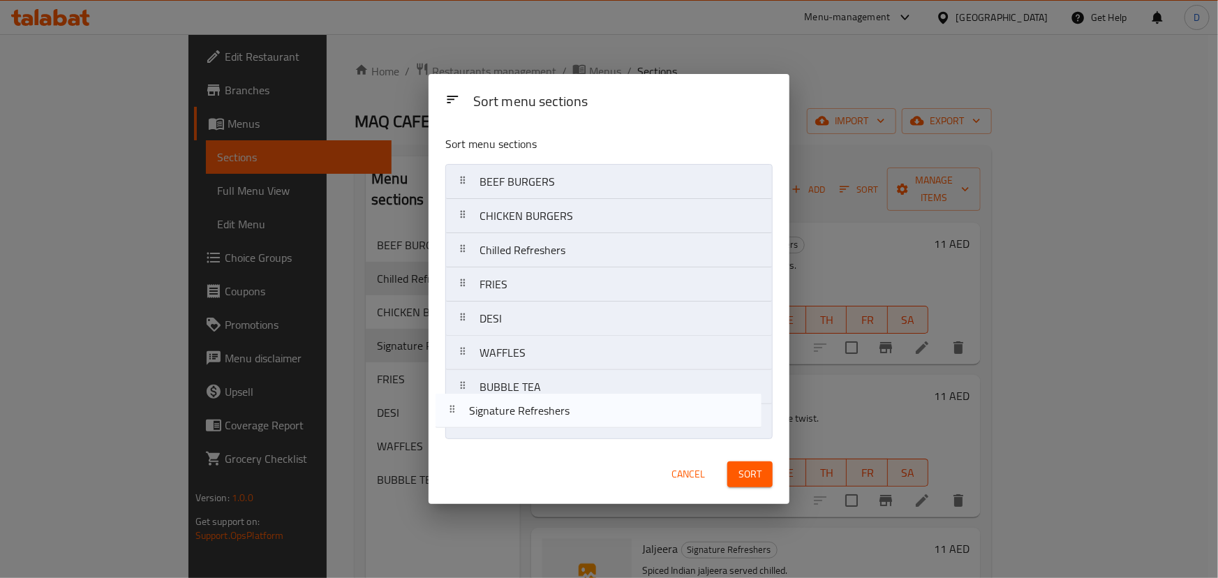
drag, startPoint x: 507, startPoint y: 285, endPoint x: 497, endPoint y: 419, distance: 133.7
click at [497, 419] on nav "BEEF BURGERS CHICKEN BURGERS Chilled Refreshers Signature Refreshers FRIES DESI…" at bounding box center [608, 301] width 327 height 275
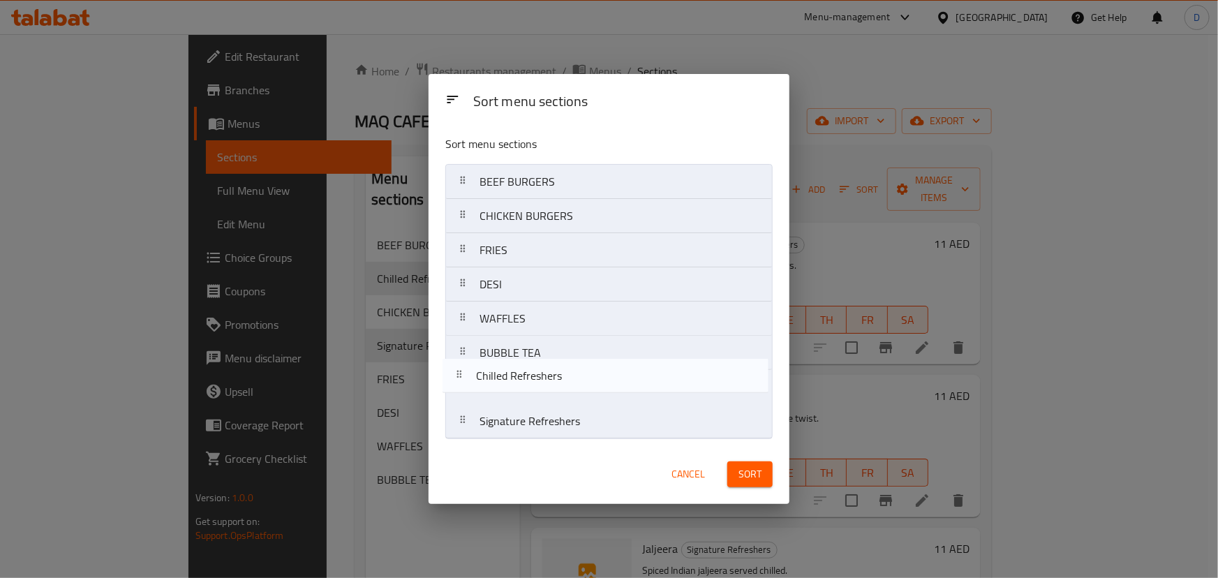
click at [510, 377] on nav "BEEF BURGERS CHICKEN BURGERS Chilled Refreshers FRIES DESI WAFFLES BUBBLE TEA S…" at bounding box center [608, 301] width 327 height 275
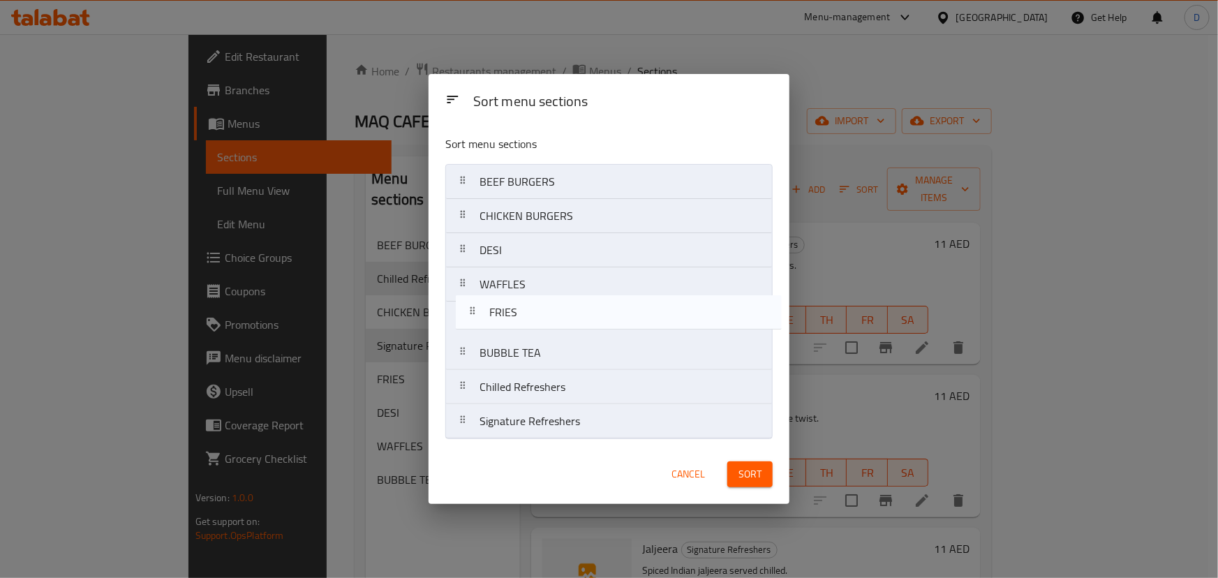
drag, startPoint x: 520, startPoint y: 253, endPoint x: 530, endPoint y: 320, distance: 67.8
click at [530, 320] on nav "BEEF BURGERS CHICKEN BURGERS FRIES DESI WAFFLES BUBBLE TEA Chilled Refreshers S…" at bounding box center [608, 301] width 327 height 275
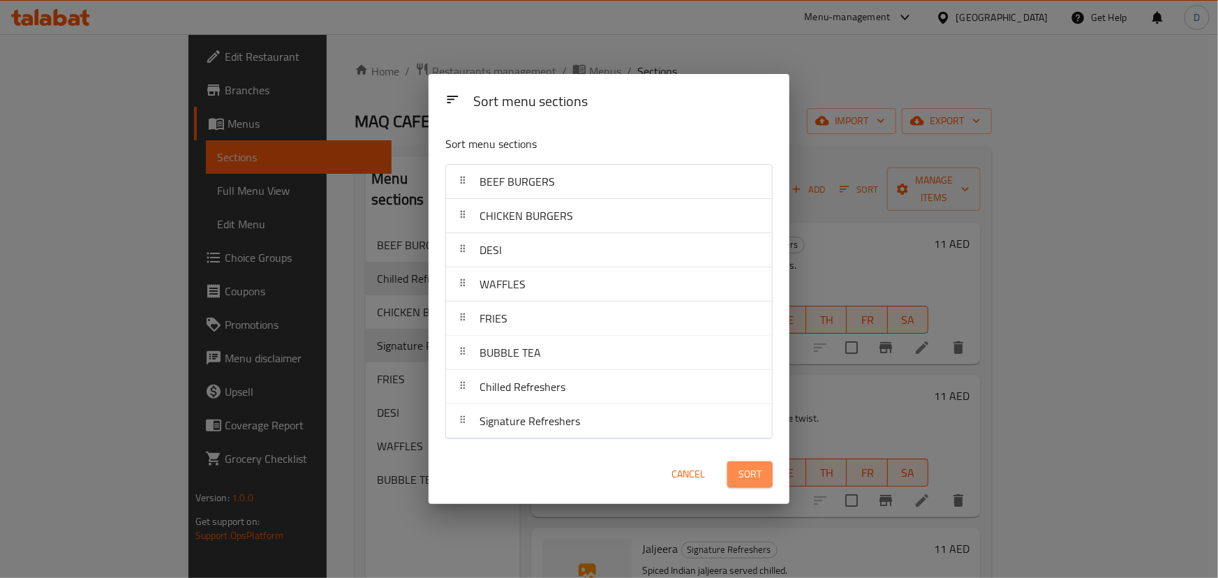
click at [761, 475] on span "Sort" at bounding box center [749, 474] width 23 height 17
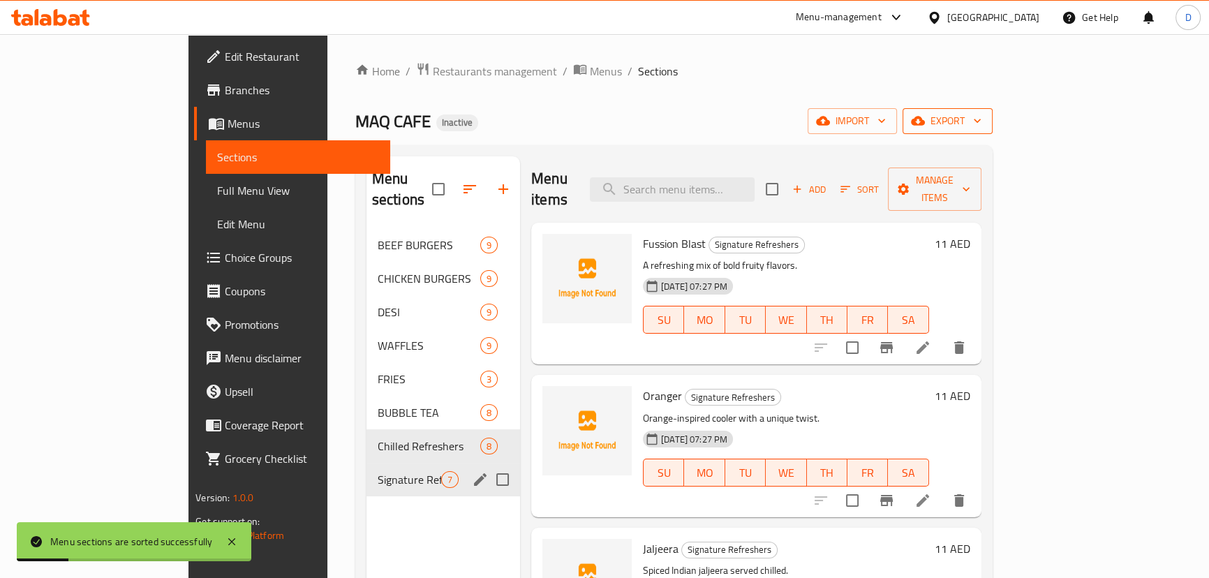
click at [925, 126] on icon "button" at bounding box center [918, 121] width 14 height 14
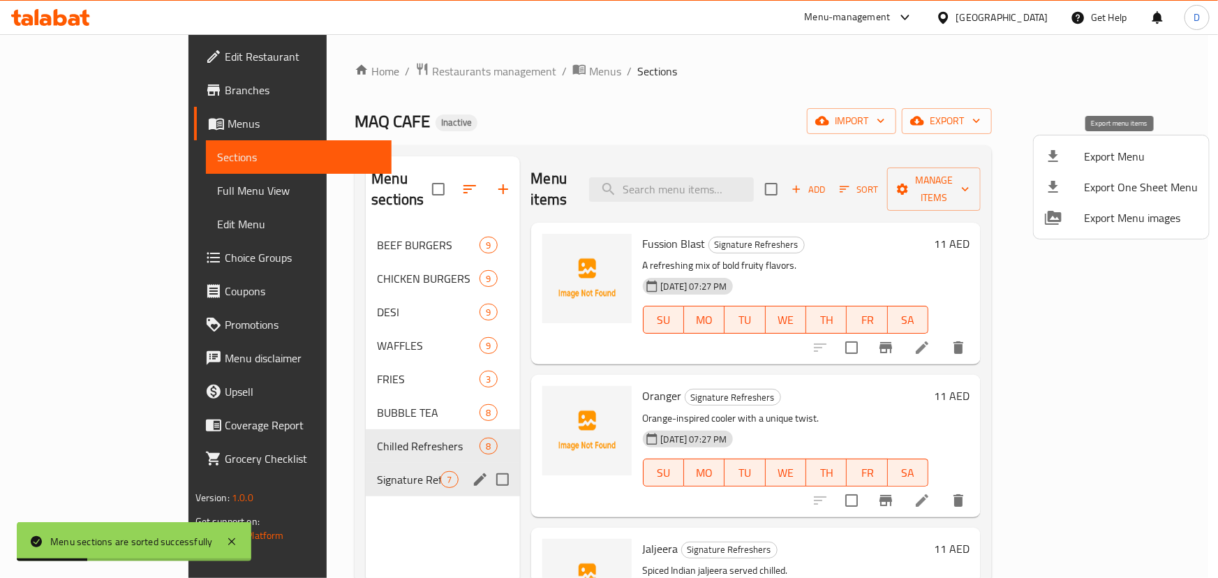
click at [1111, 153] on span "Export Menu" at bounding box center [1141, 156] width 114 height 17
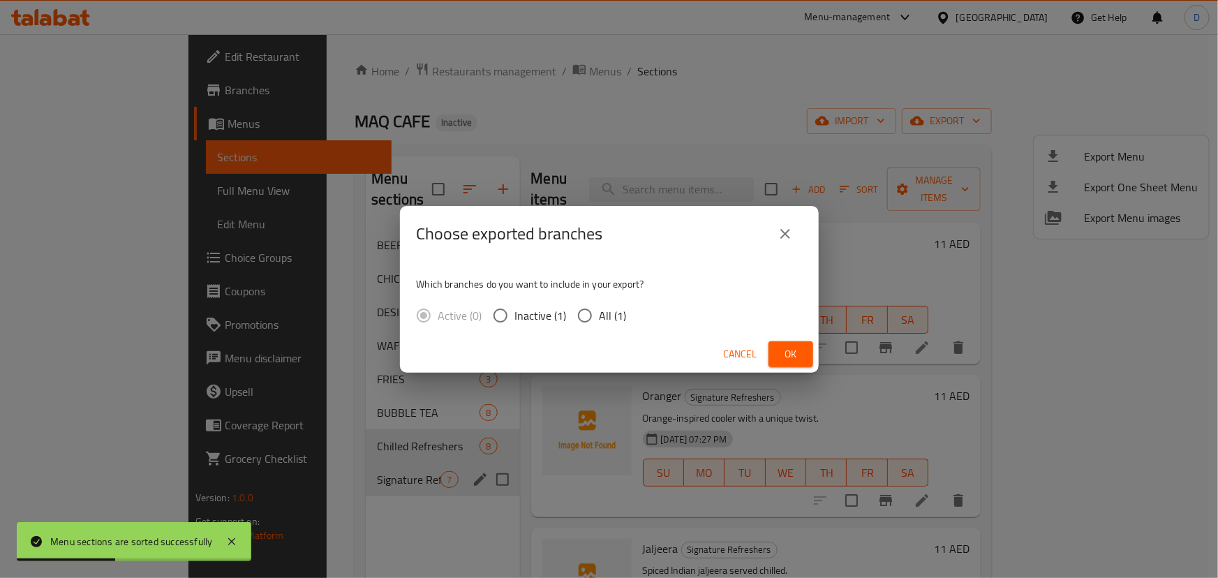
click at [619, 312] on span "All (1)" at bounding box center [613, 315] width 27 height 17
click at [600, 312] on input "All (1)" at bounding box center [584, 315] width 29 height 29
radio input "true"
click at [779, 352] on button "Ok" at bounding box center [790, 354] width 45 height 26
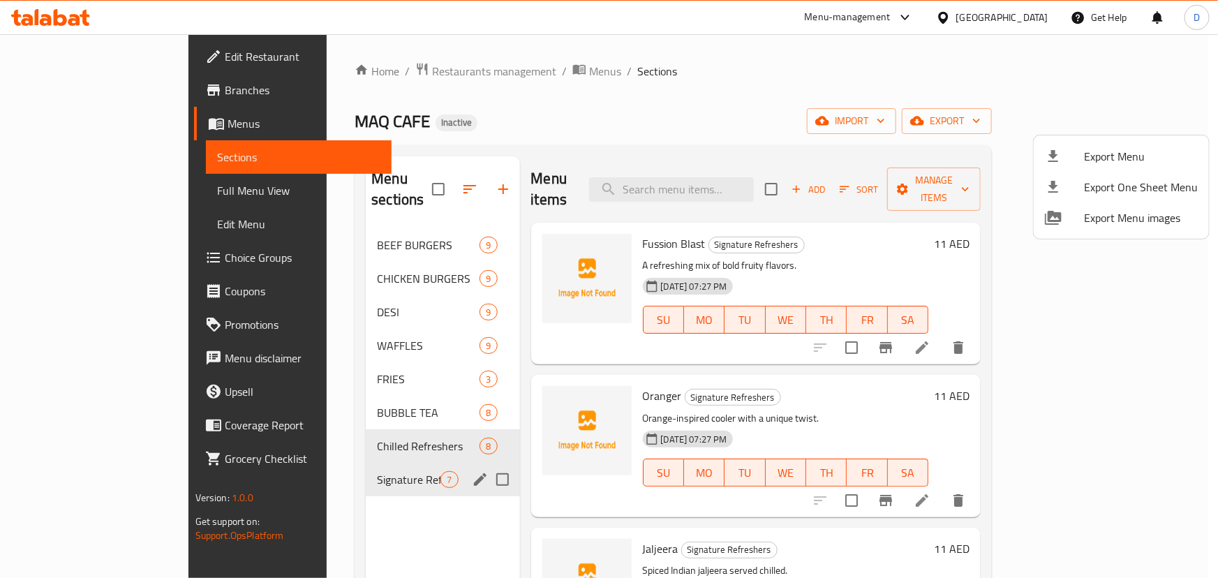
click at [117, 58] on div at bounding box center [609, 289] width 1218 height 578
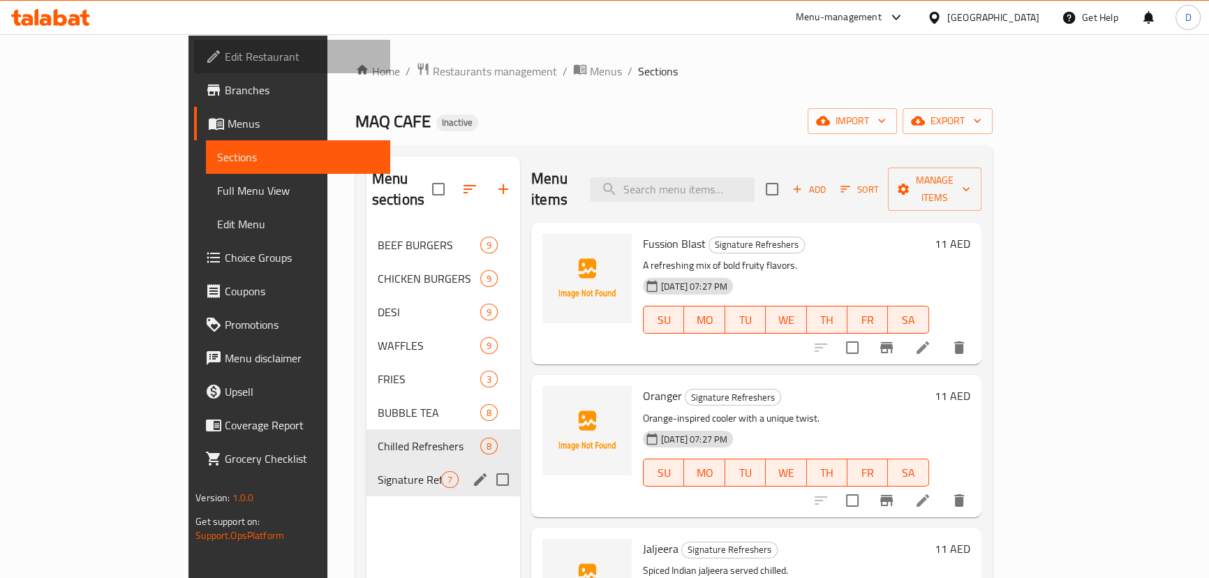
click at [225, 58] on span "Edit Restaurant" at bounding box center [302, 56] width 154 height 17
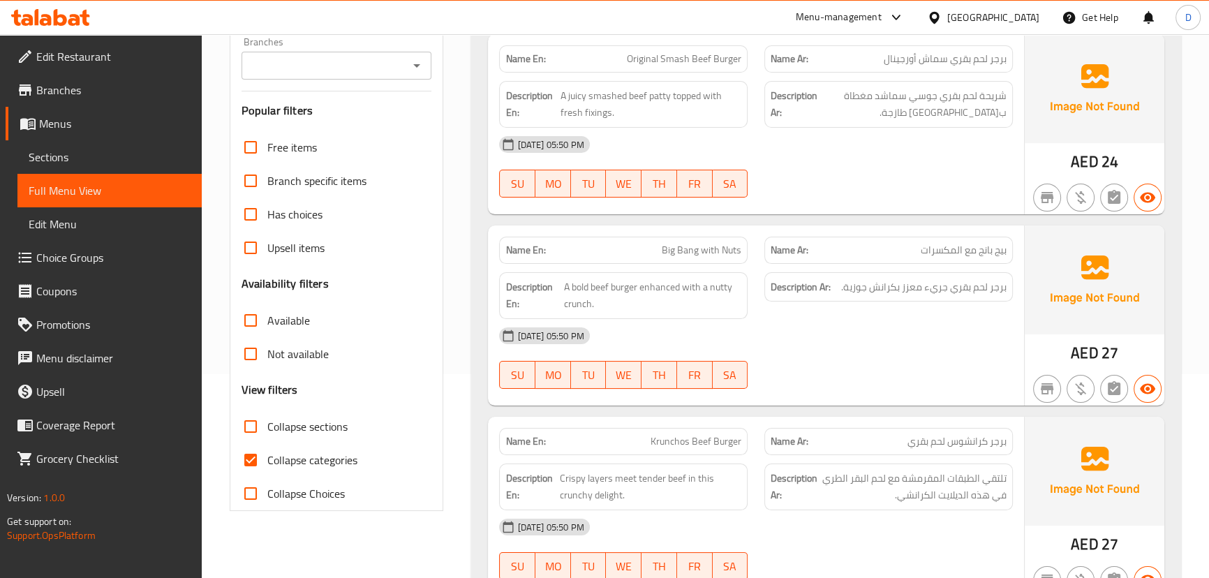
scroll to position [253, 0]
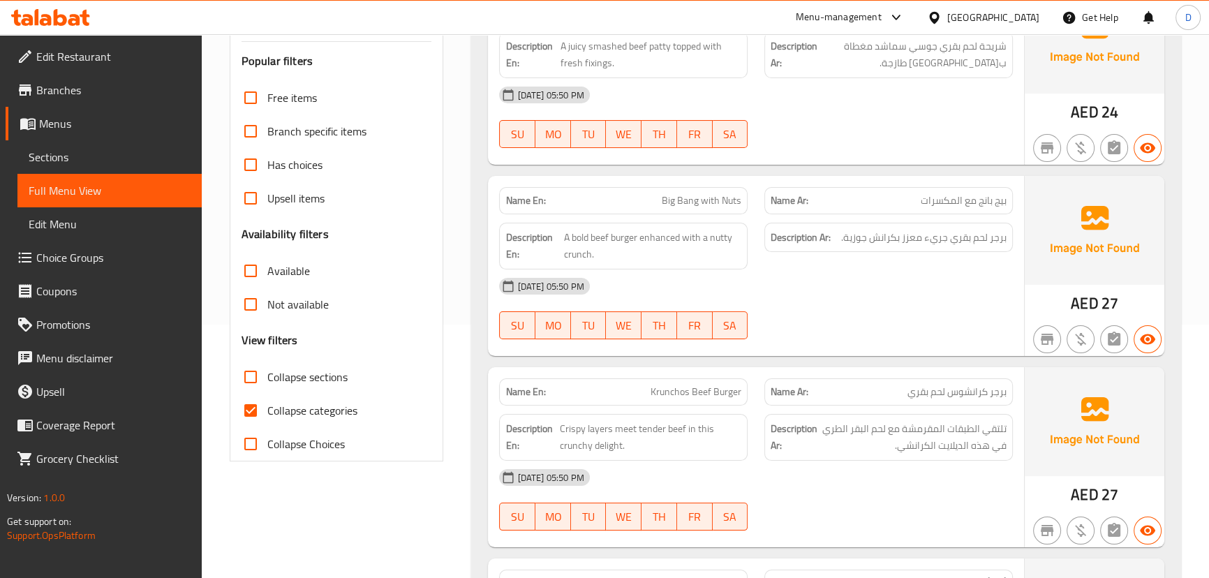
click at [345, 406] on span "Collapse categories" at bounding box center [312, 410] width 90 height 17
click at [267, 406] on input "Collapse categories" at bounding box center [251, 411] width 34 height 34
checkbox input "false"
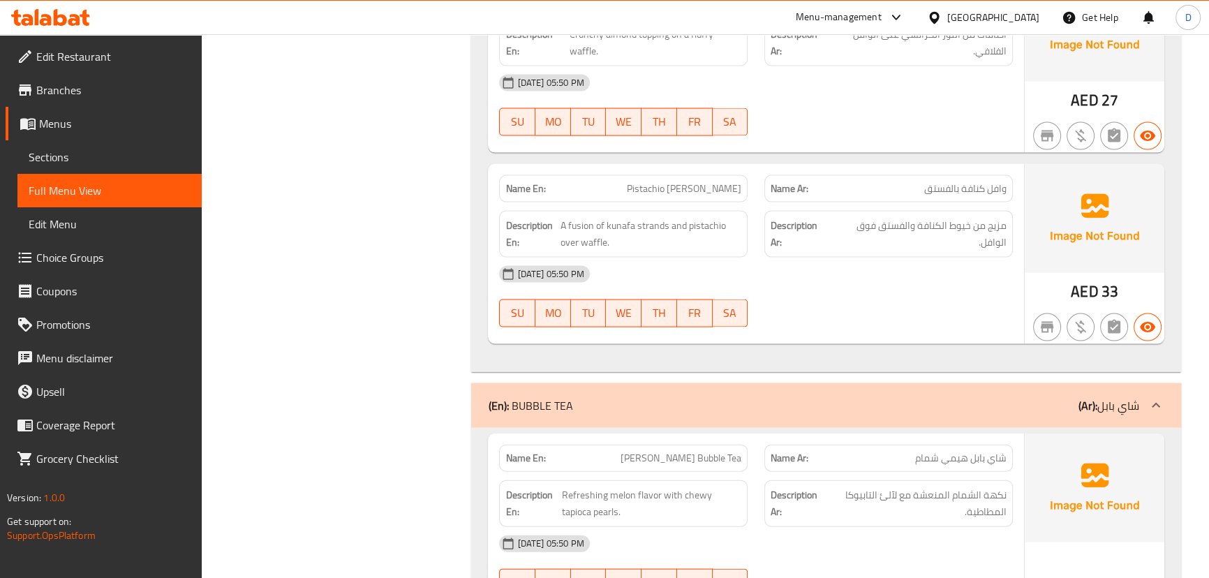
scroll to position [10435, 0]
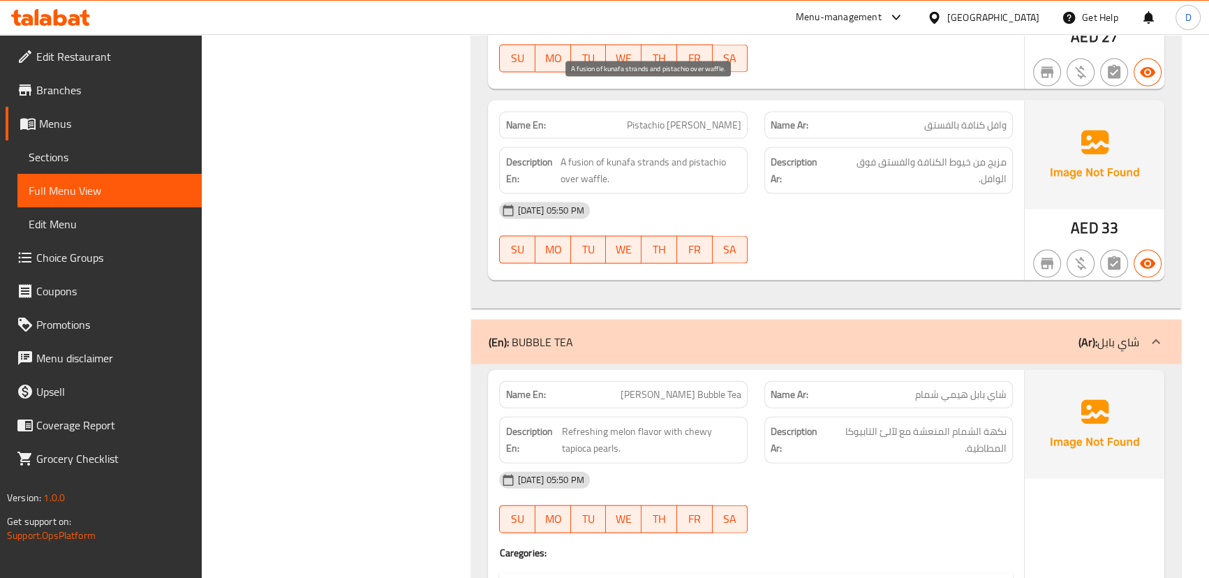
click at [655, 154] on span "A fusion of kunafa strands and pistachio over waffle." at bounding box center [650, 171] width 181 height 34
copy span "strands"
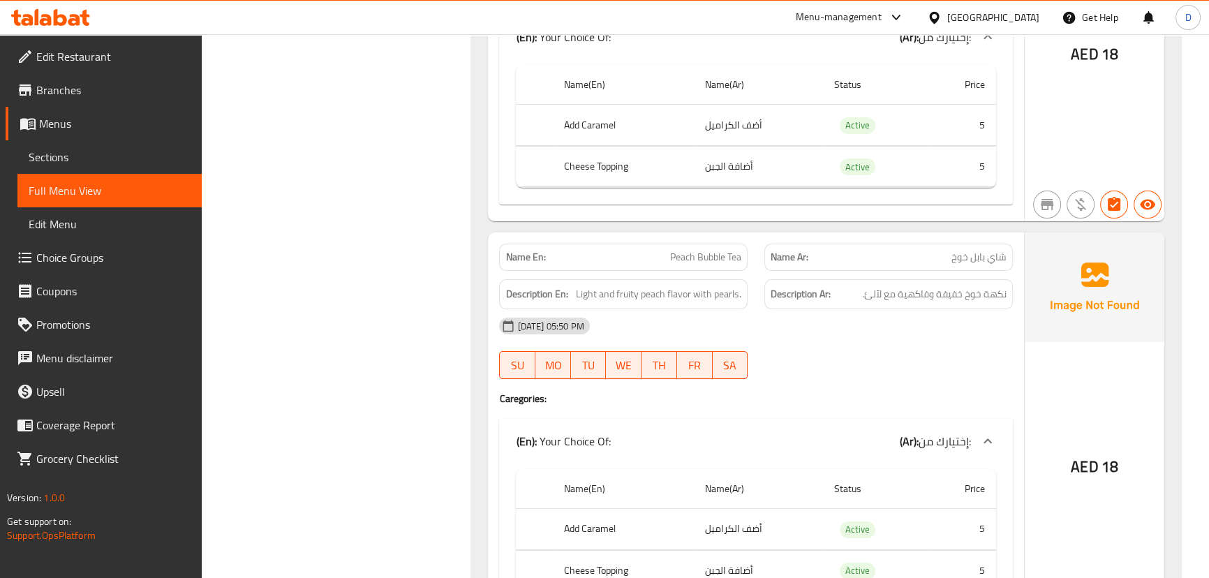
scroll to position [13553, 0]
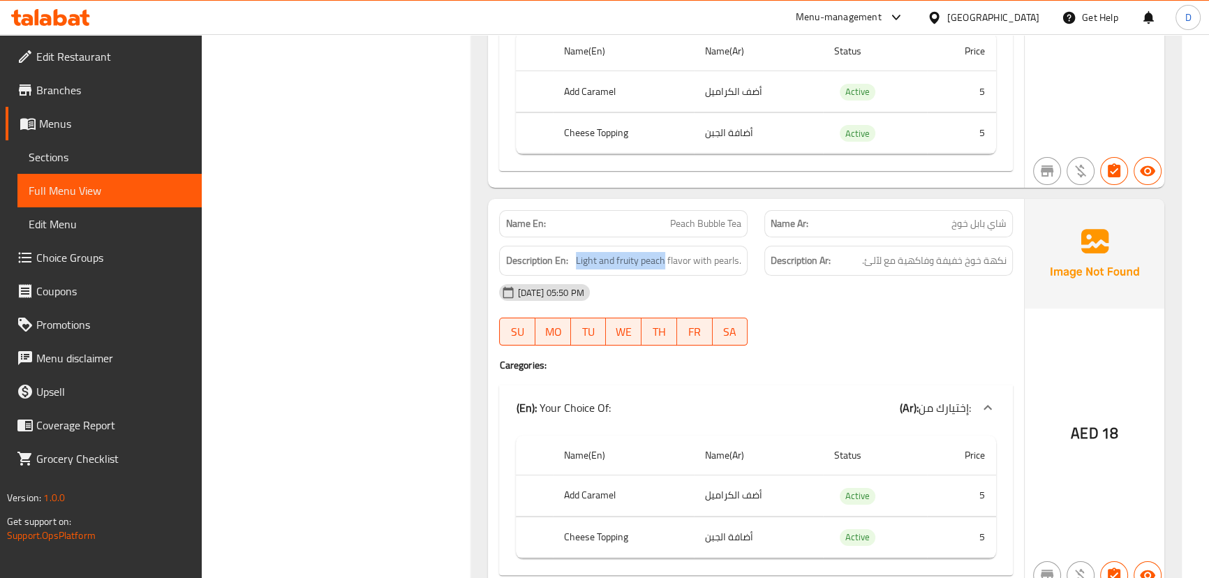
drag, startPoint x: 664, startPoint y: 194, endPoint x: 573, endPoint y: 184, distance: 91.3
click at [573, 252] on h6 "Description En: Light and fruity peach flavor with pearls." at bounding box center [623, 260] width 236 height 17
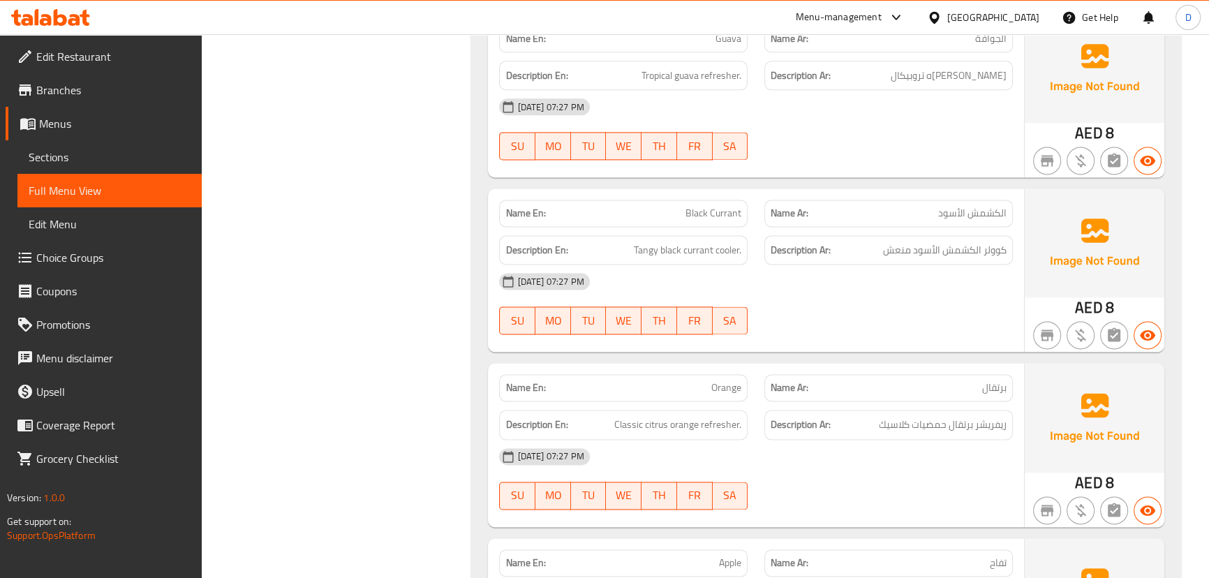
scroll to position [2505, 0]
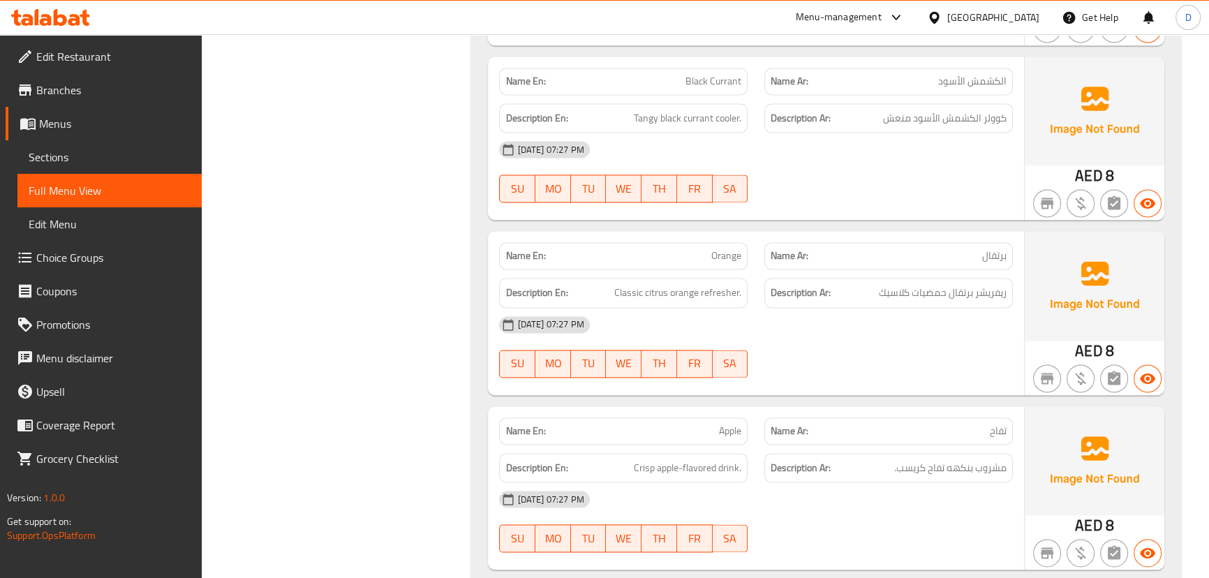
click at [715, 77] on span "Black Currant" at bounding box center [713, 81] width 56 height 15
copy span "Currant"
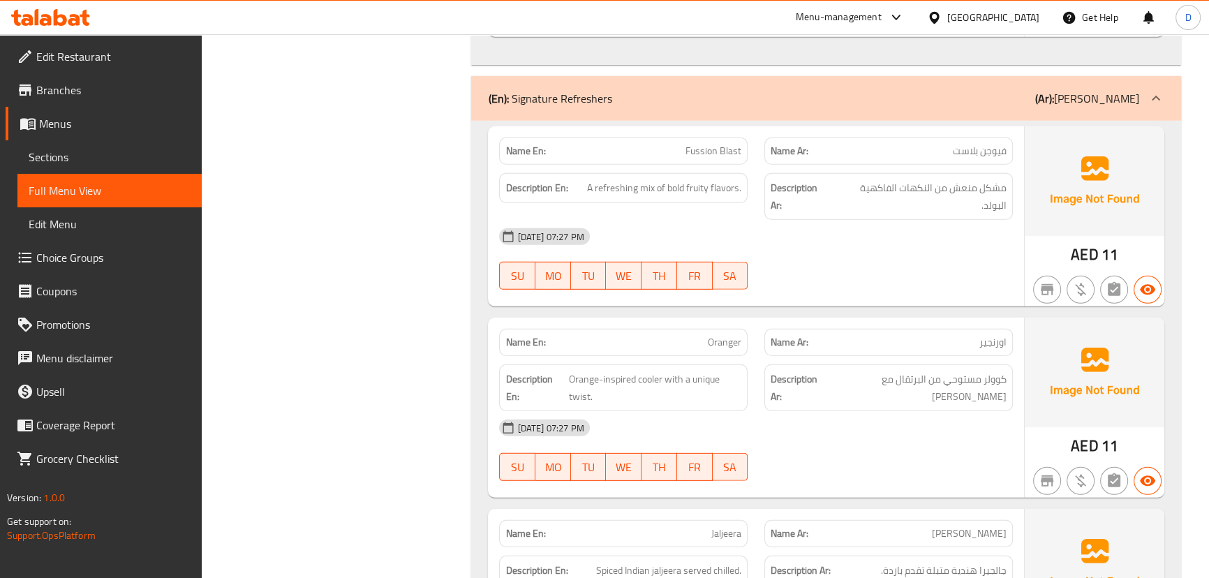
scroll to position [5157, 0]
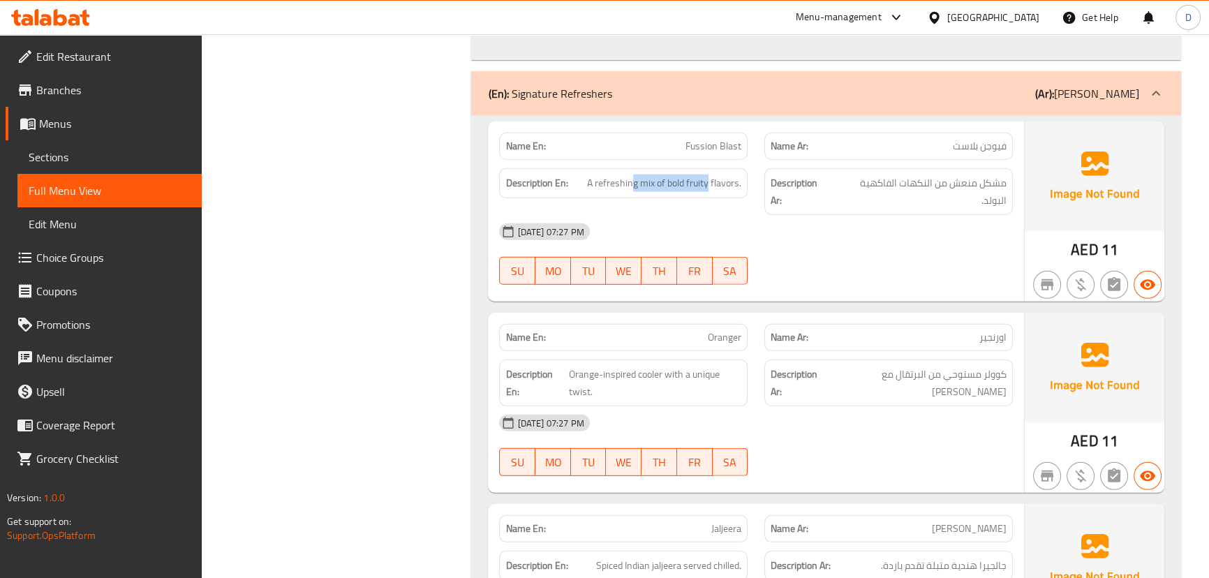
drag, startPoint x: 630, startPoint y: 167, endPoint x: 708, endPoint y: 173, distance: 78.4
click at [708, 173] on div "Description En: A refreshing mix of bold fruity flavors." at bounding box center [623, 183] width 248 height 30
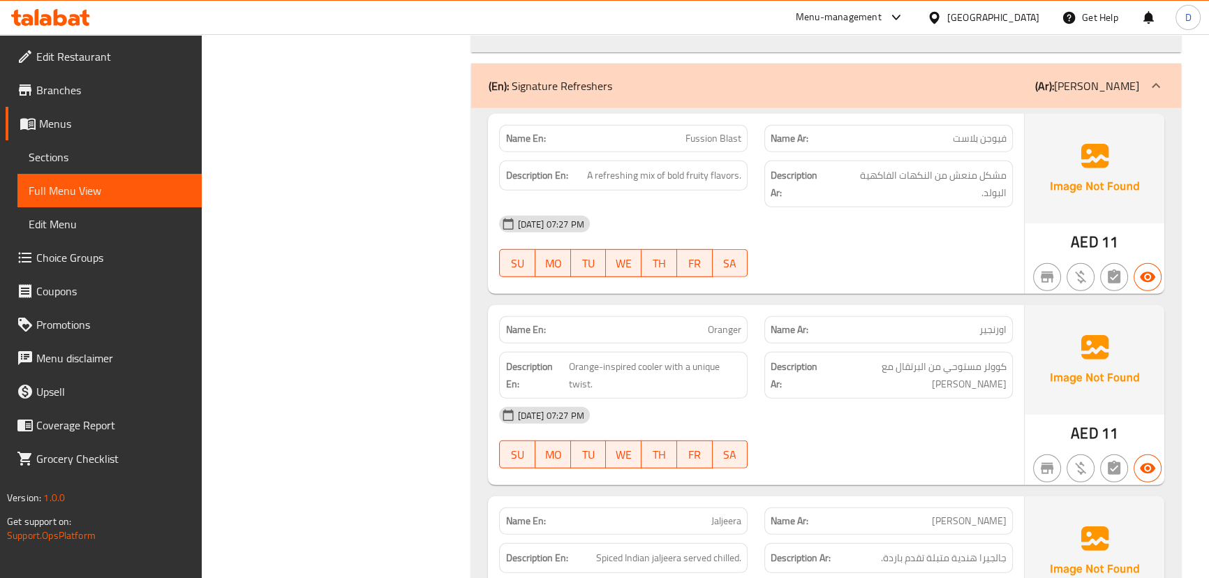
scroll to position [5283, 0]
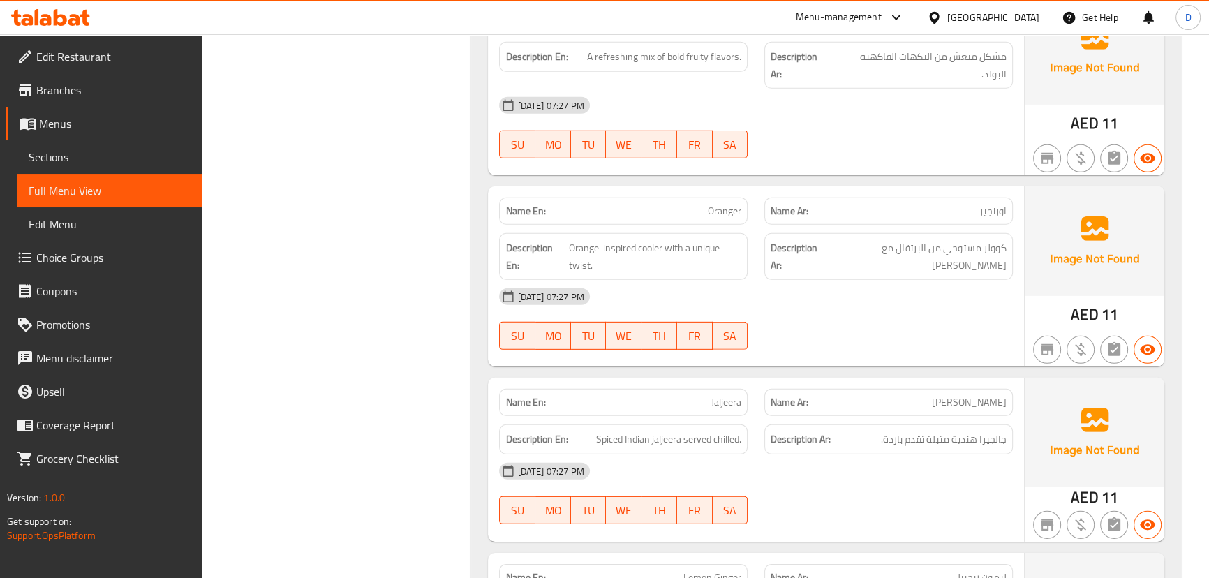
click at [732, 204] on span "Oranger" at bounding box center [725, 211] width 34 height 15
copy span "Oranger"
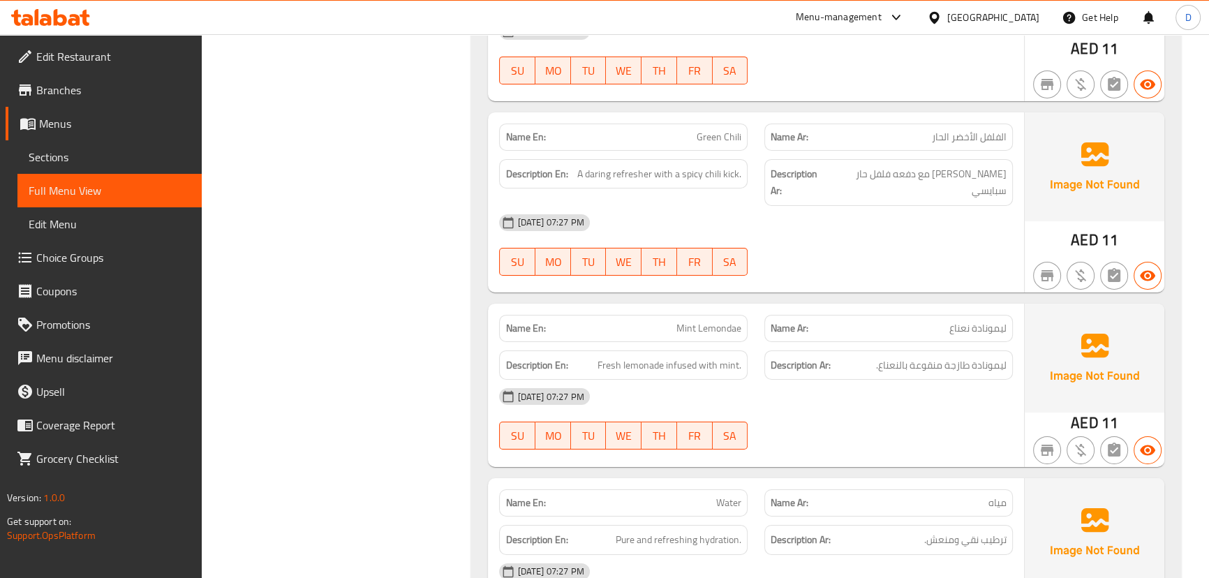
scroll to position [5919, 0]
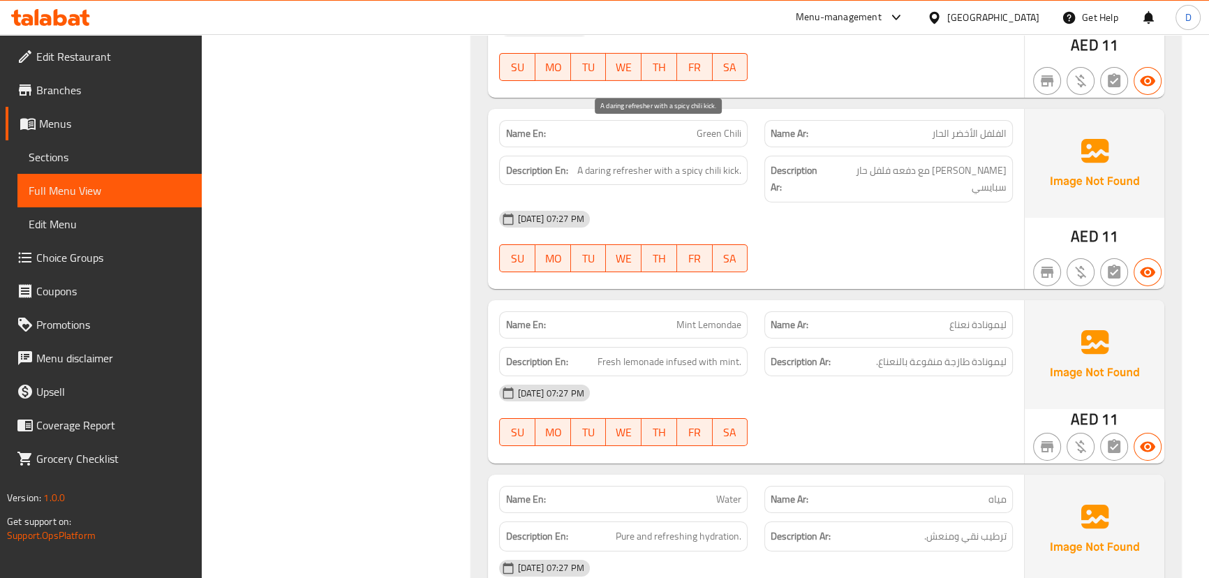
click at [602, 162] on span "A daring refresher with a spicy chili kick." at bounding box center [659, 170] width 164 height 17
copy span "daring"
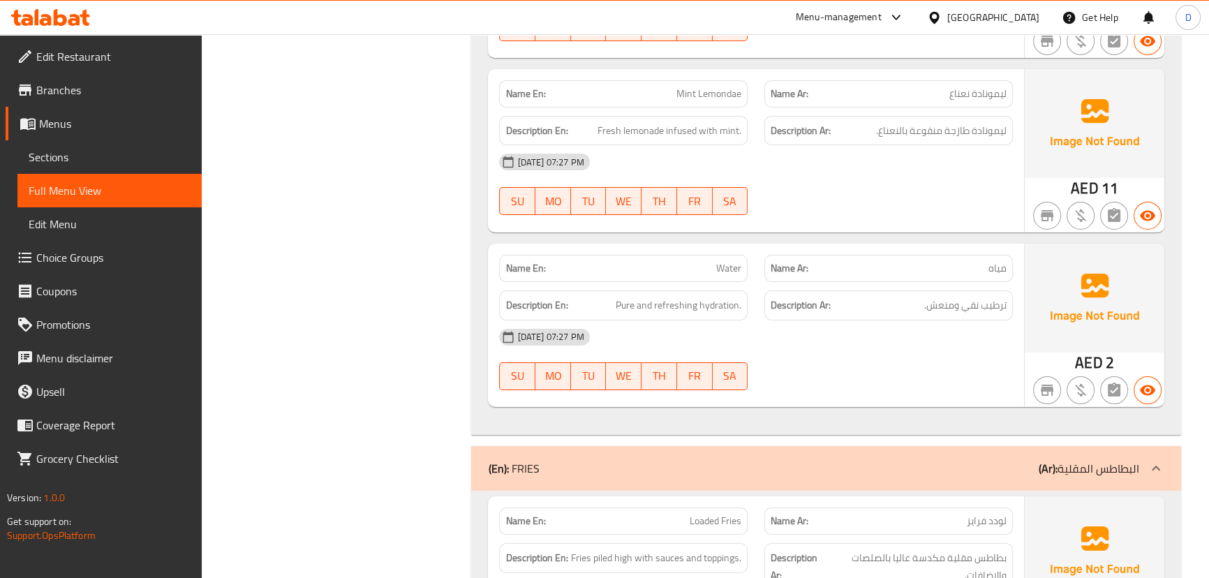
scroll to position [6235, 0]
